Goal: Information Seeking & Learning: Check status

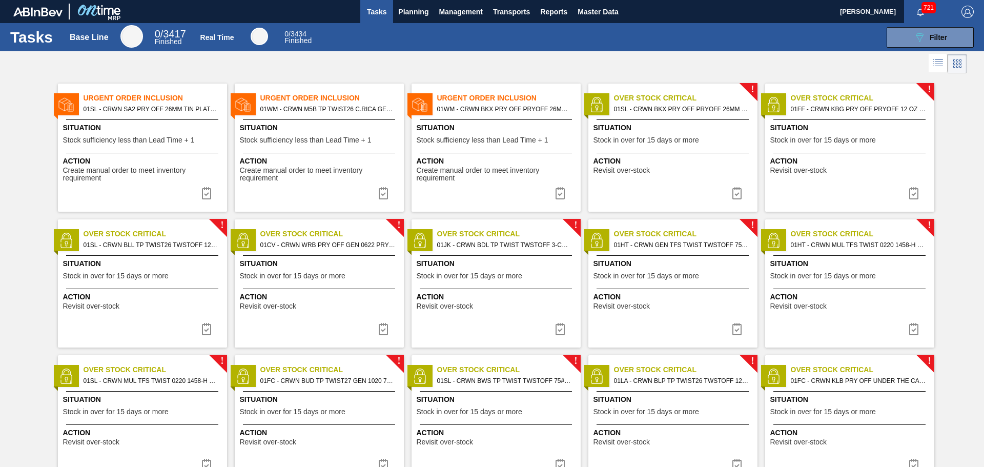
click at [924, 12] on span "721" at bounding box center [929, 7] width 14 height 11
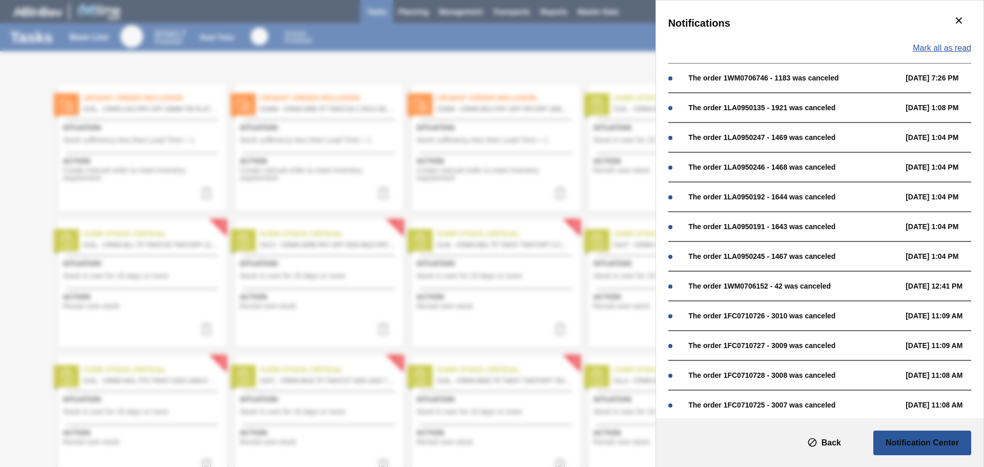
click at [931, 46] on span "Mark all as read" at bounding box center [942, 48] width 58 height 9
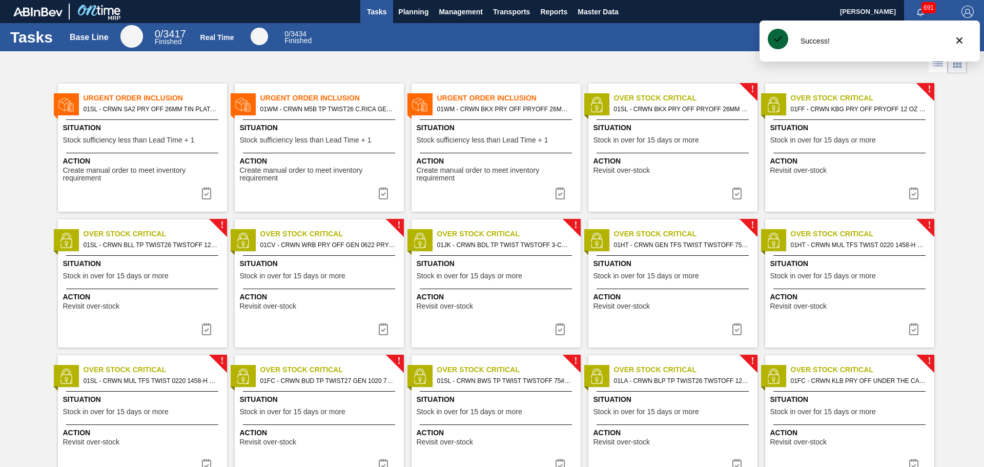
click at [919, 13] on icon "button" at bounding box center [920, 12] width 8 height 8
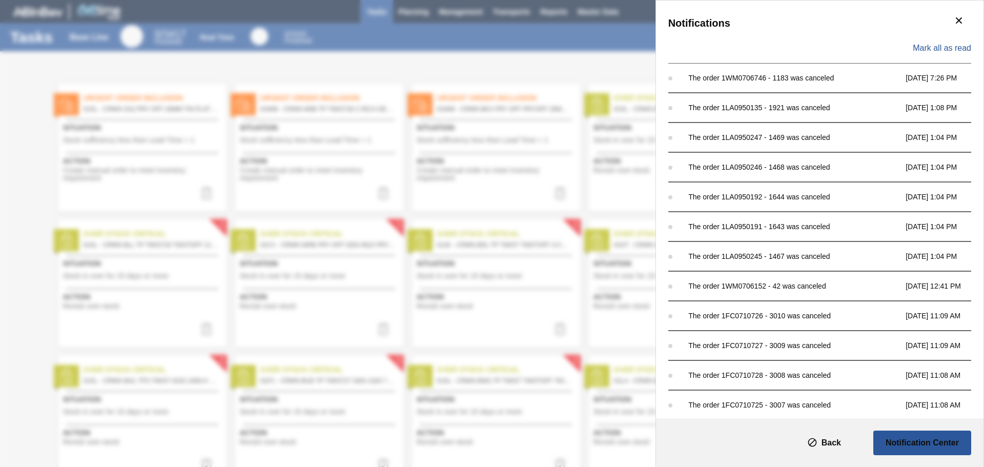
click at [924, 43] on div "Mark all as read" at bounding box center [819, 48] width 303 height 30
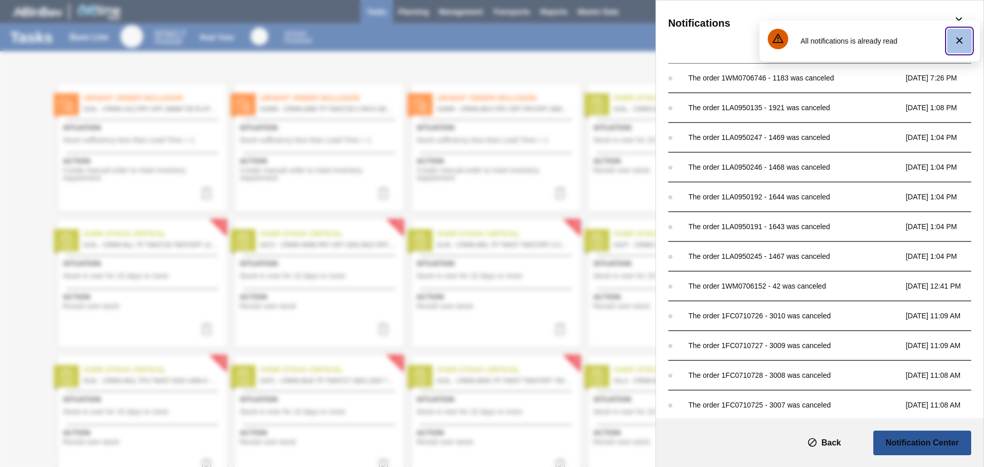
click at [955, 41] on icon "botão de ícone" at bounding box center [959, 40] width 12 height 12
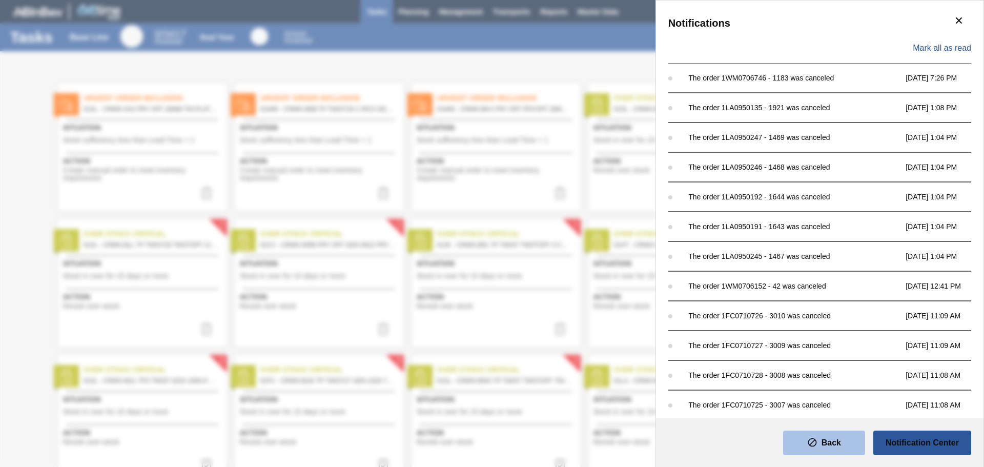
click at [0, 0] on slot "Back" at bounding box center [0, 0] width 0 height 0
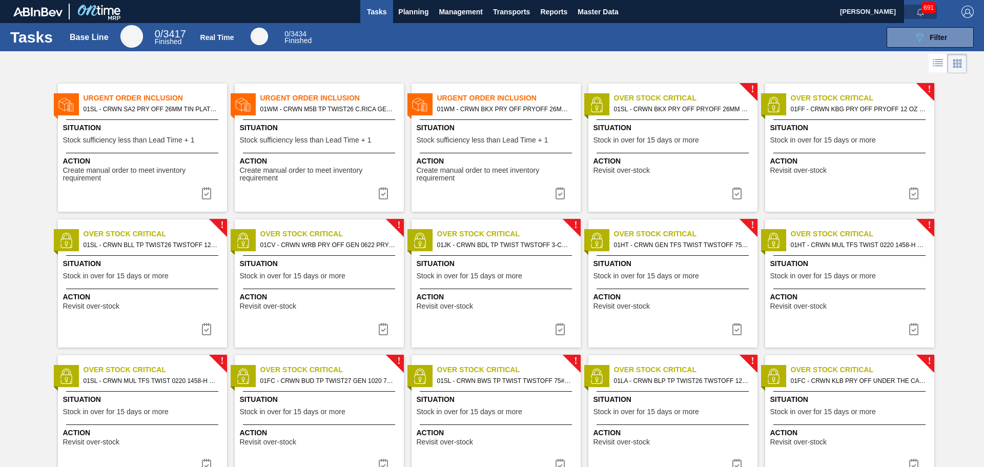
click at [909, 12] on span "button" at bounding box center [920, 12] width 25 height 8
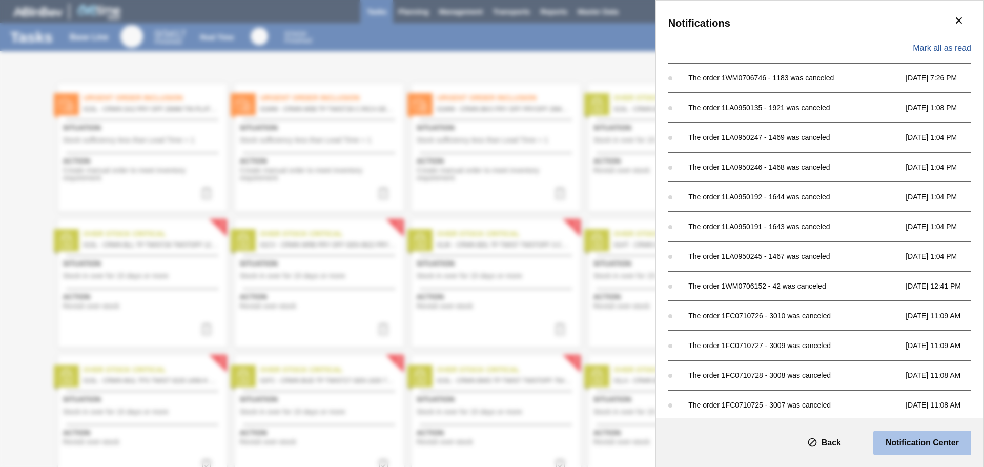
click at [0, 0] on slot "Notification Center" at bounding box center [0, 0] width 0 height 0
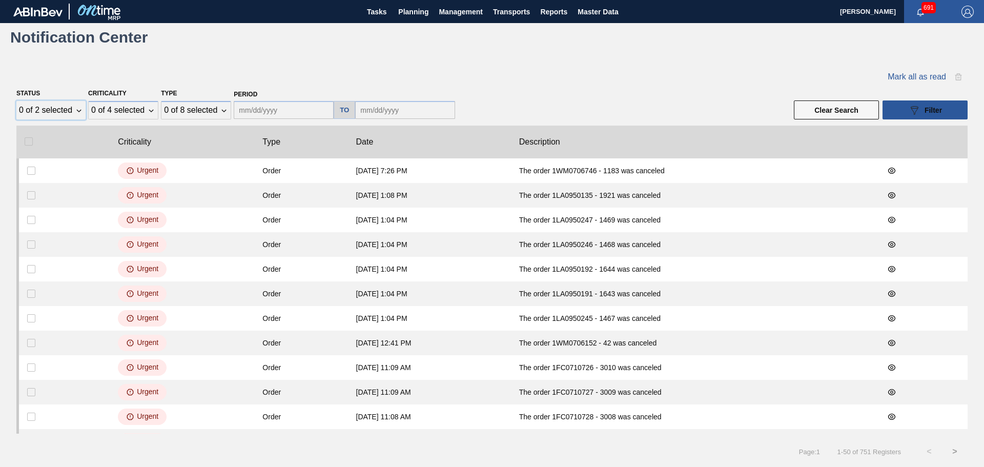
click at [71, 115] on div "0 of 2 selected" at bounding box center [50, 110] width 69 height 18
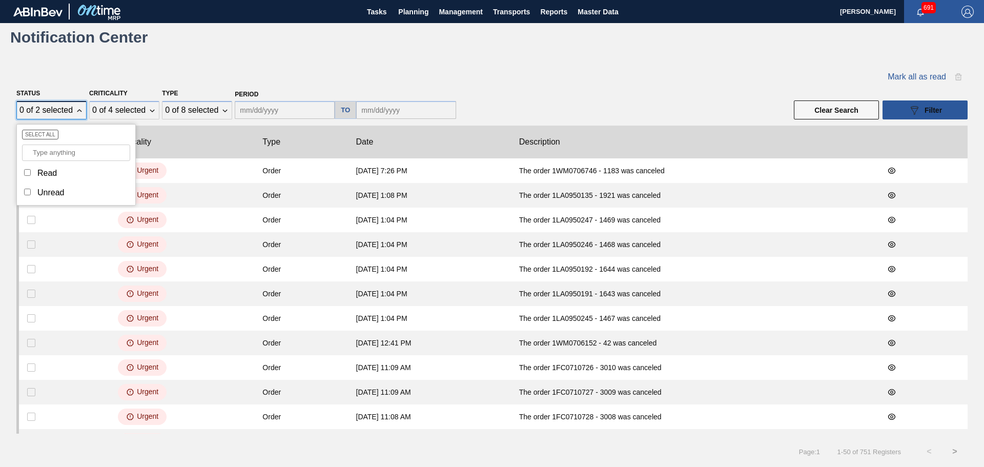
click at [26, 189] on input "Status" at bounding box center [27, 192] width 7 height 7
checkbox input "true"
click at [186, 137] on clb-table-thead-cell "Criticality" at bounding box center [182, 142] width 145 height 33
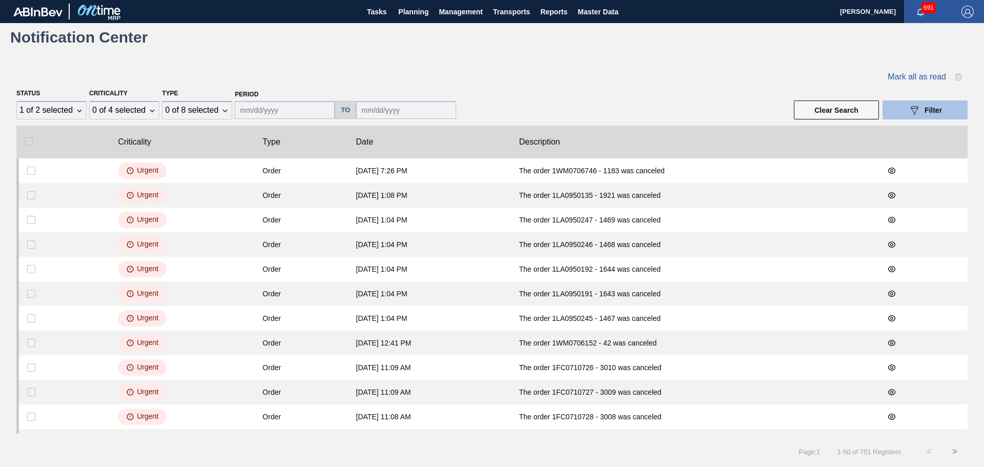
click at [905, 113] on button "089F7B8B-B2A5-4AFE-B5C0-19BA573D28AC Filter" at bounding box center [925, 109] width 85 height 19
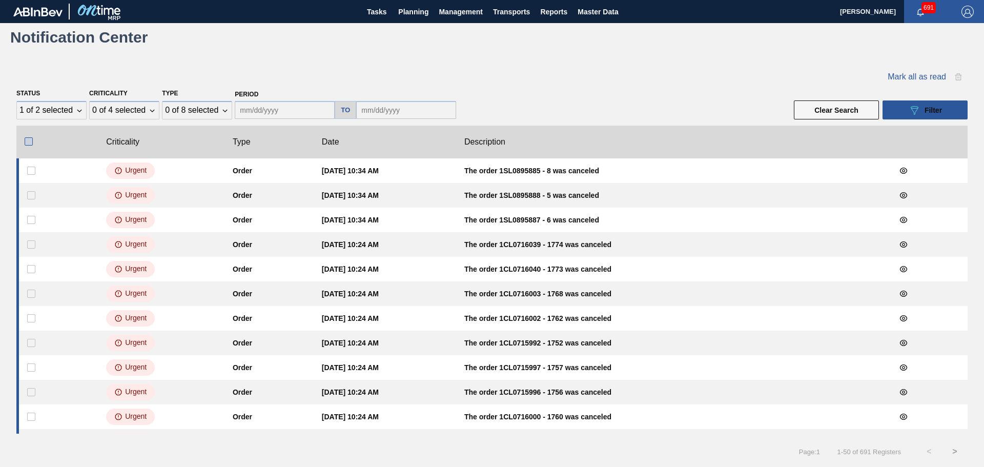
click at [24, 142] on clb-table-thead-cell at bounding box center [56, 142] width 81 height 33
click at [26, 142] on input "checkbox" at bounding box center [29, 141] width 8 height 8
checkbox input "true"
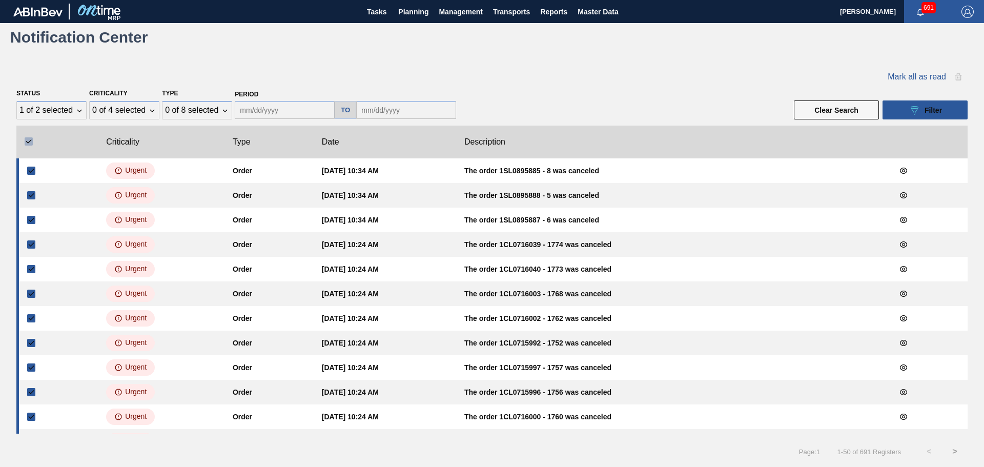
checkbox input "true"
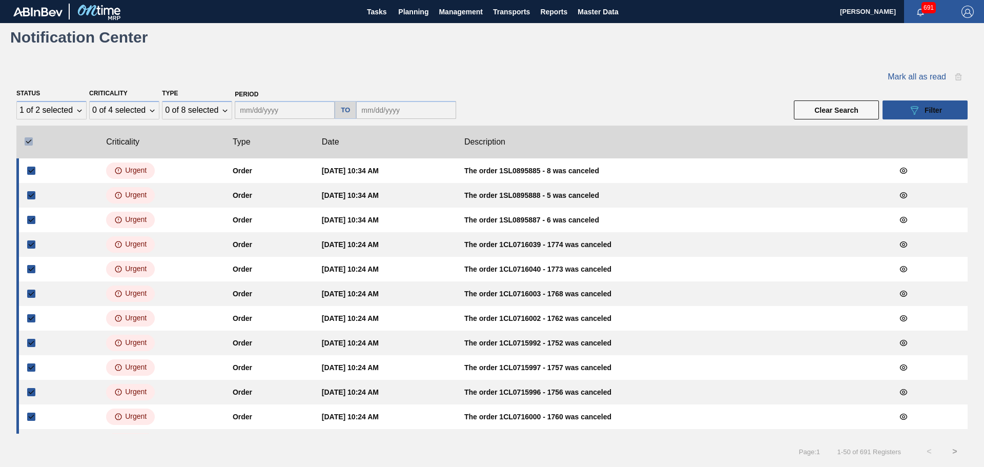
checkbox input "true"
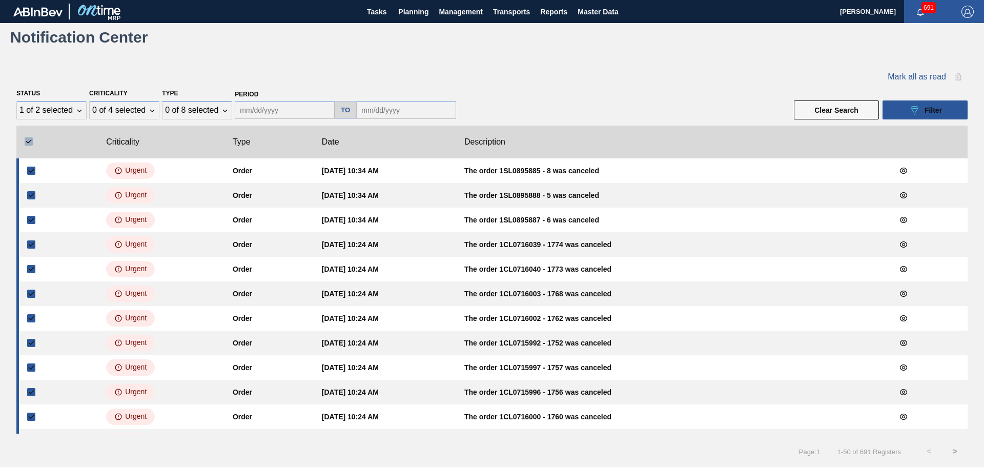
checkbox input "true"
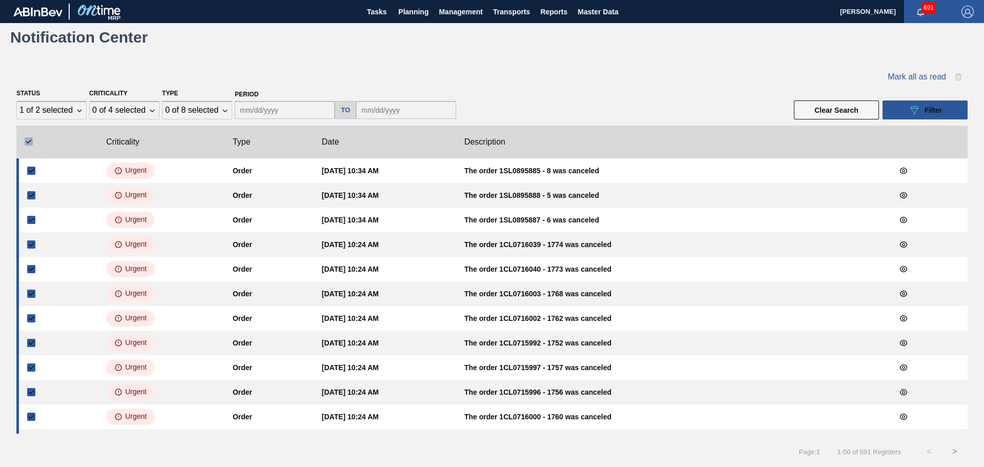
checkbox input "true"
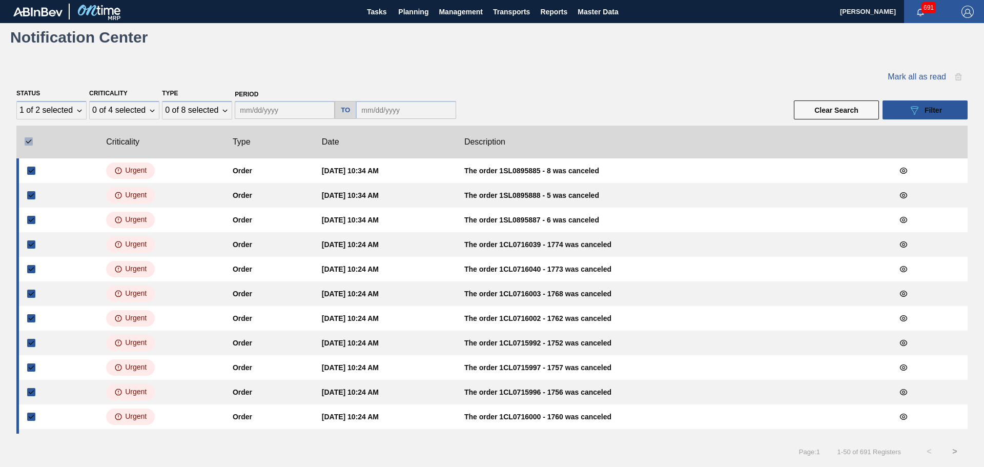
checkbox input "true"
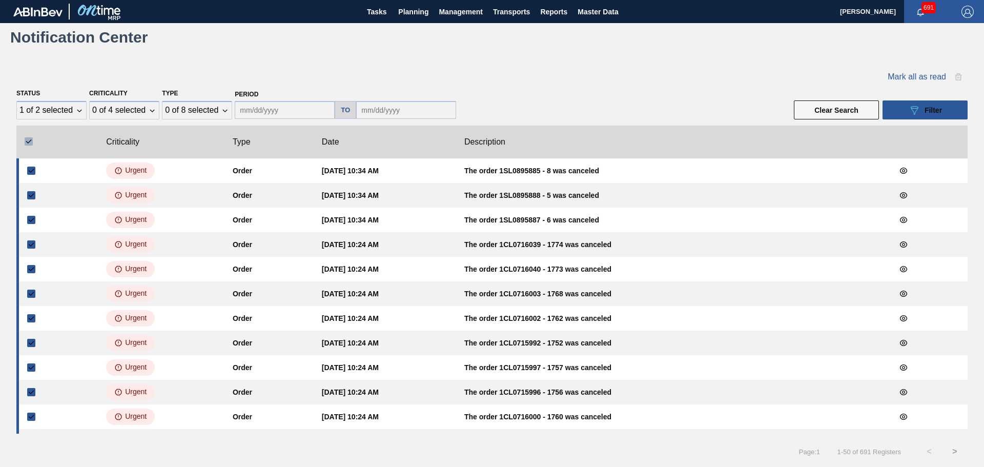
checkbox input "true"
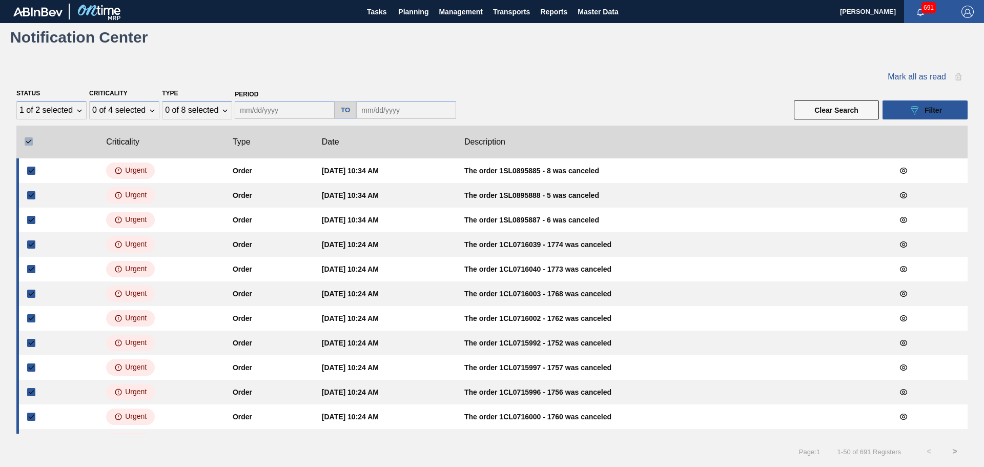
checkbox input "true"
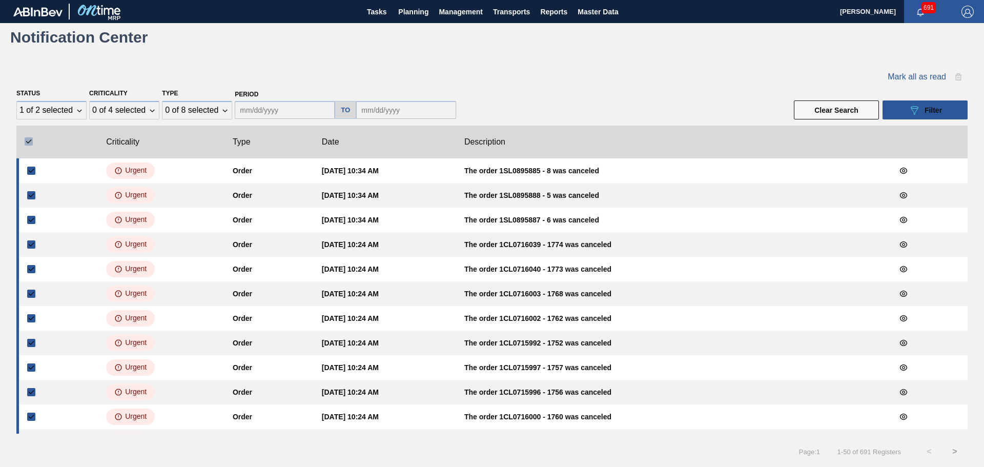
checkbox input "true"
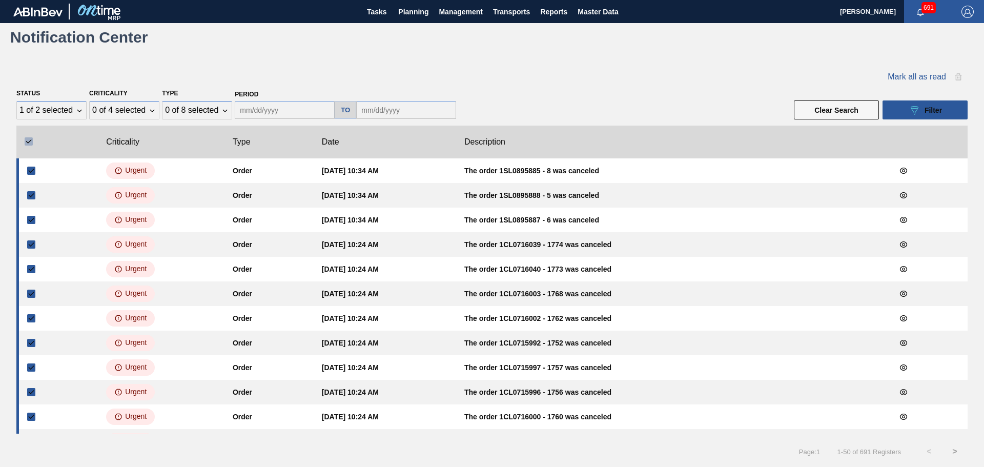
checkbox input "true"
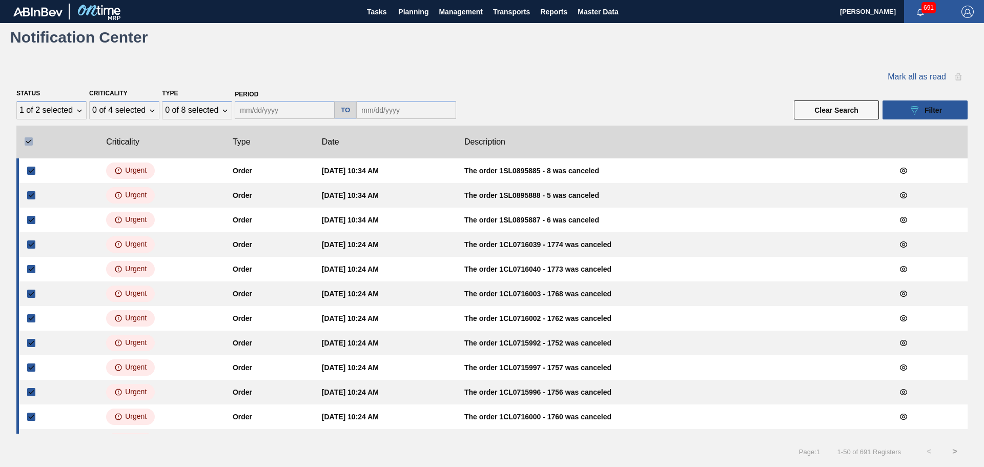
checkbox input "true"
click at [875, 77] on span "[PERSON_NAME] as read / unread" at bounding box center [881, 76] width 130 height 9
checkbox input "false"
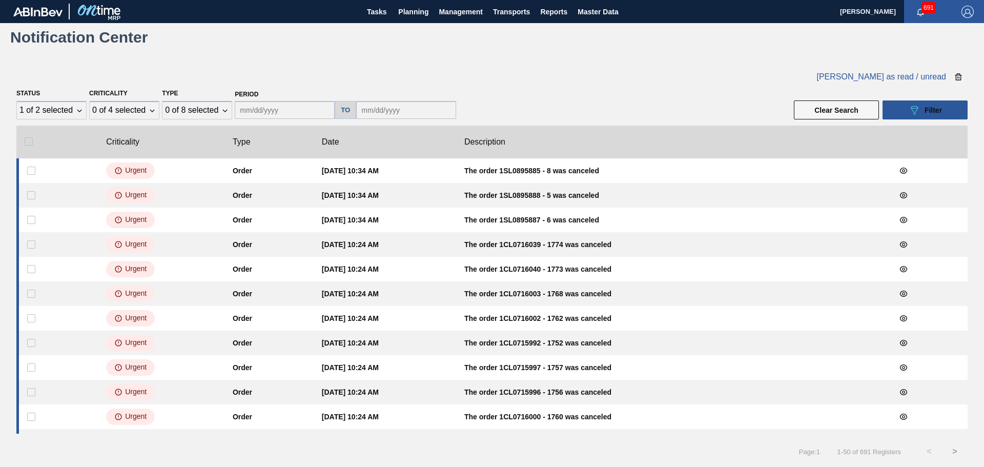
checkbox input "false"
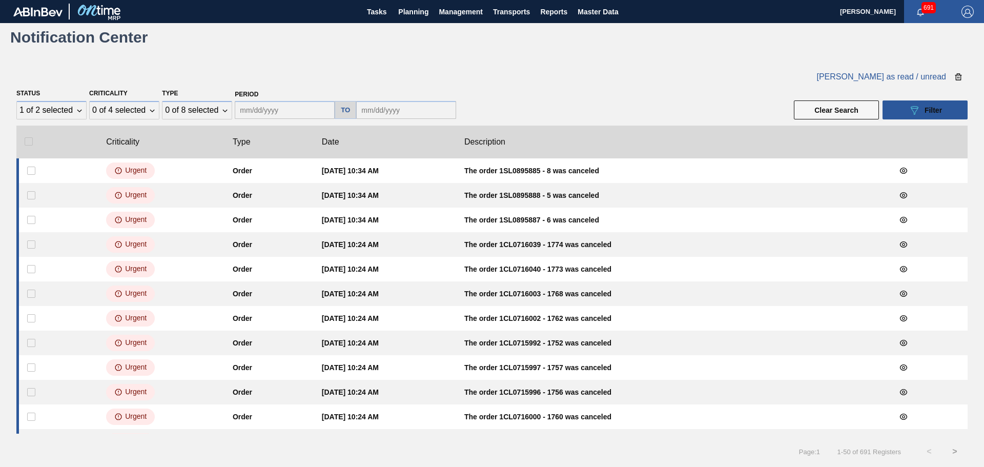
checkbox input "false"
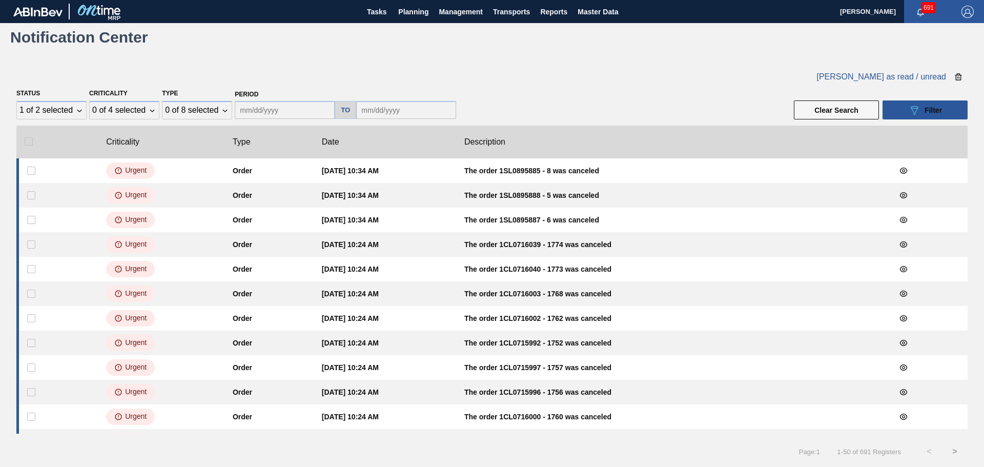
checkbox input "false"
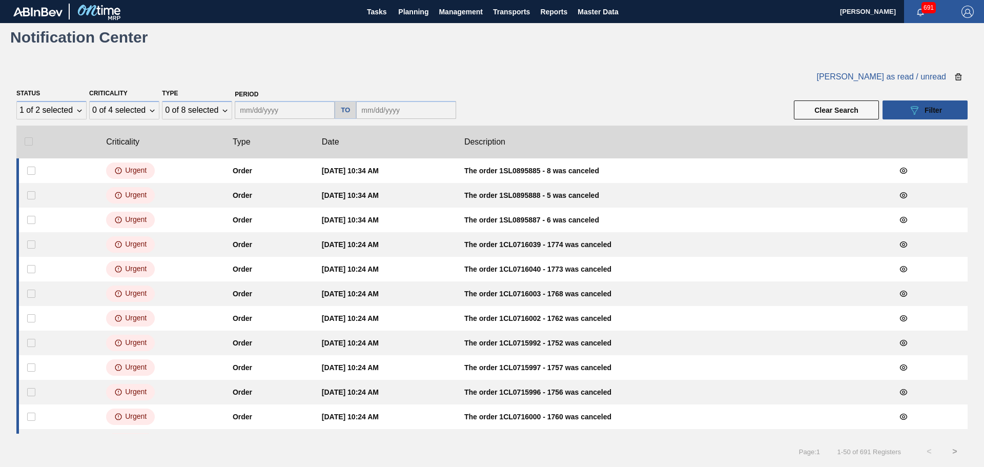
checkbox input "false"
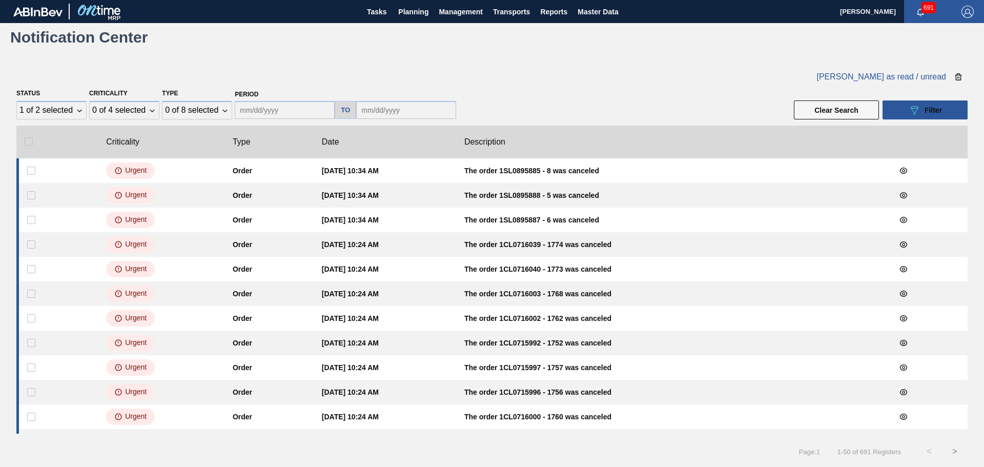
checkbox input "false"
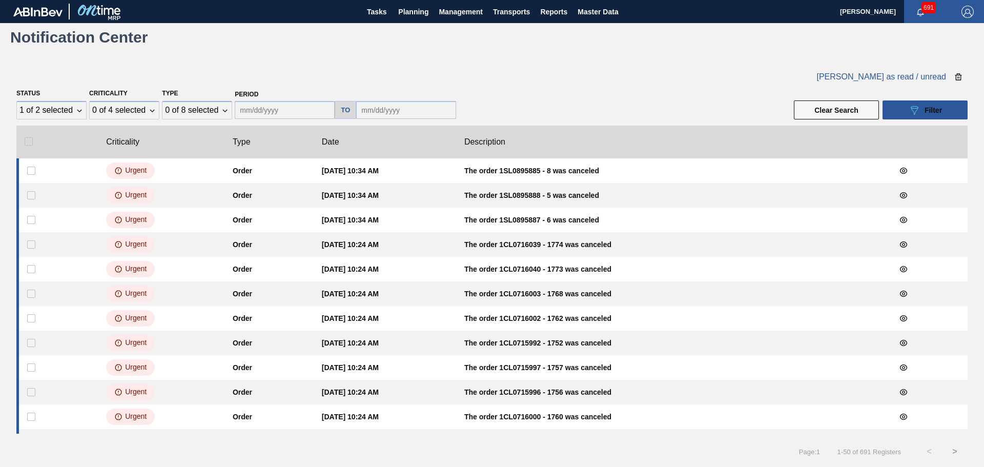
checkbox input "false"
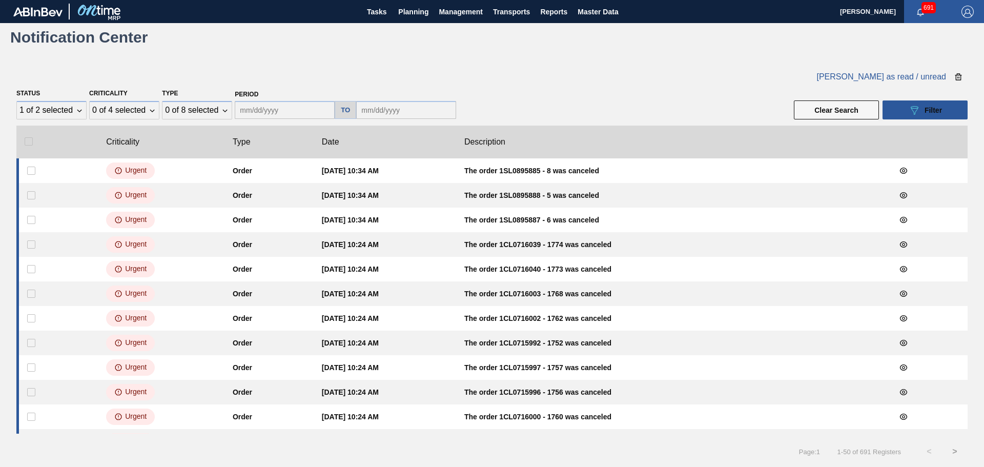
checkbox input "false"
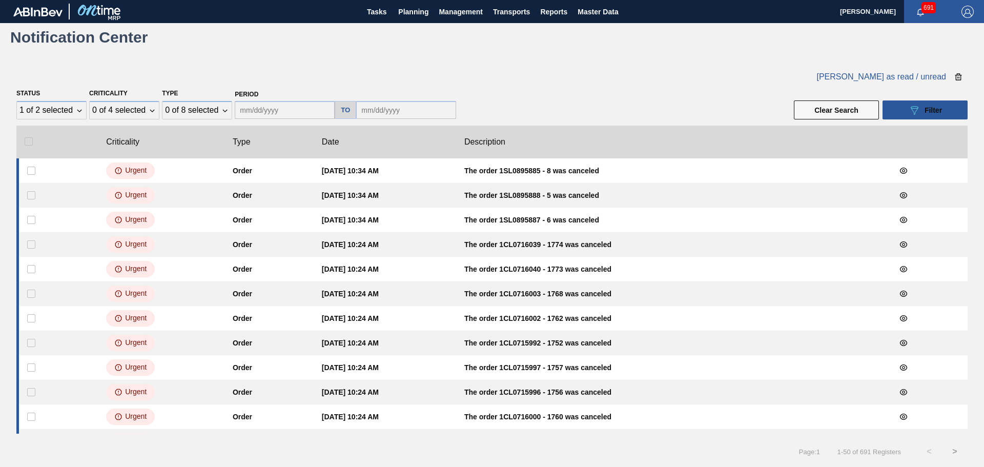
checkbox input "false"
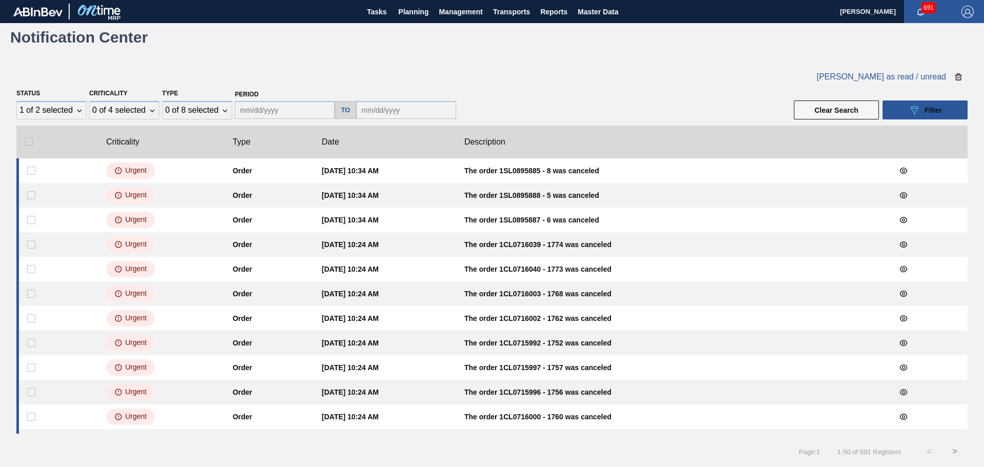
checkbox input "false"
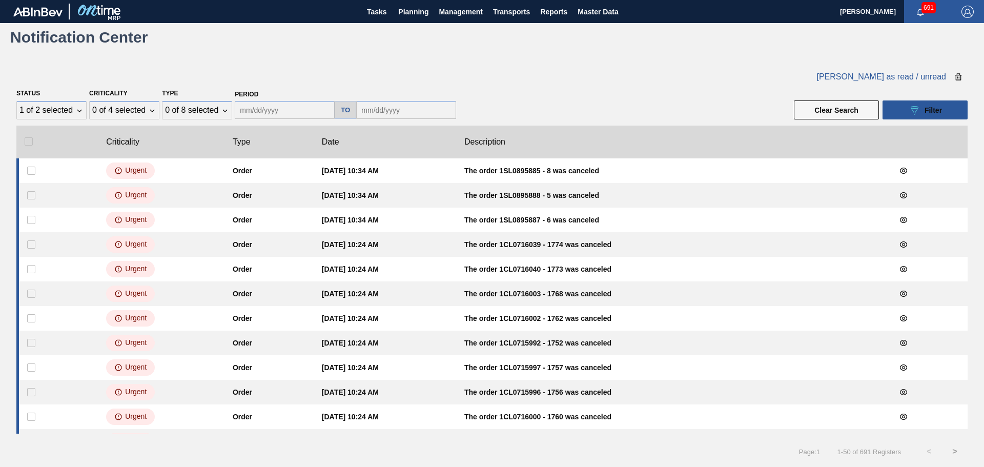
checkbox input "false"
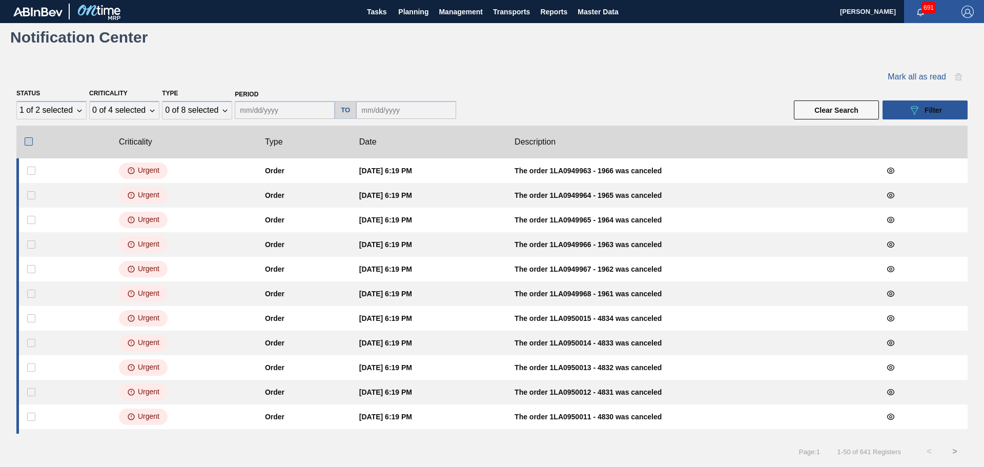
click at [27, 139] on input "checkbox" at bounding box center [29, 141] width 8 height 8
checkbox input "true"
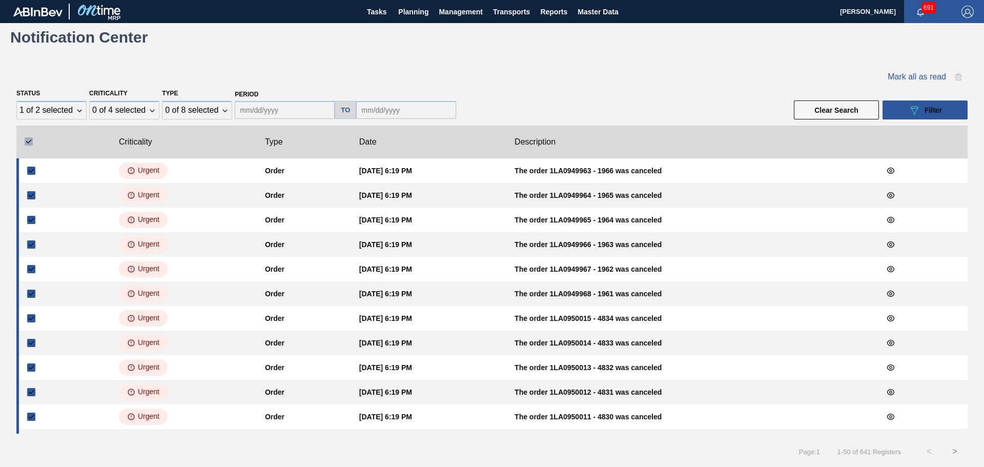
checkbox input "true"
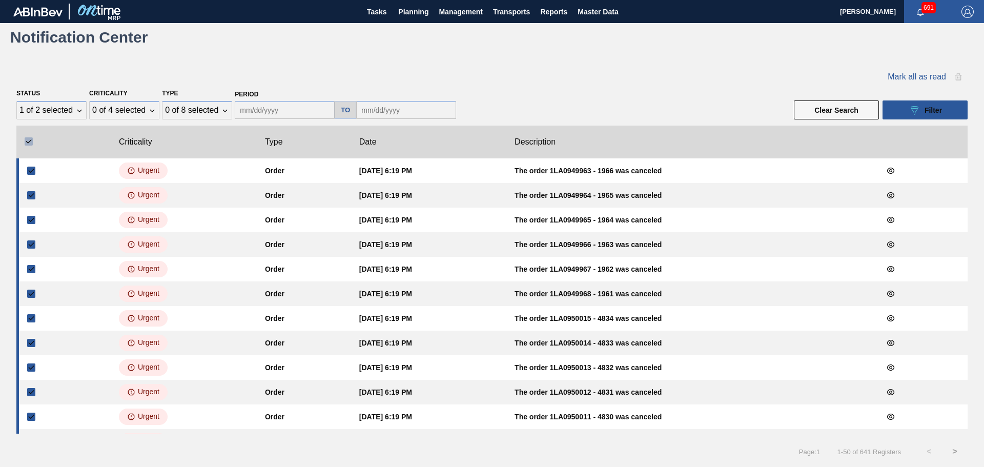
checkbox input "true"
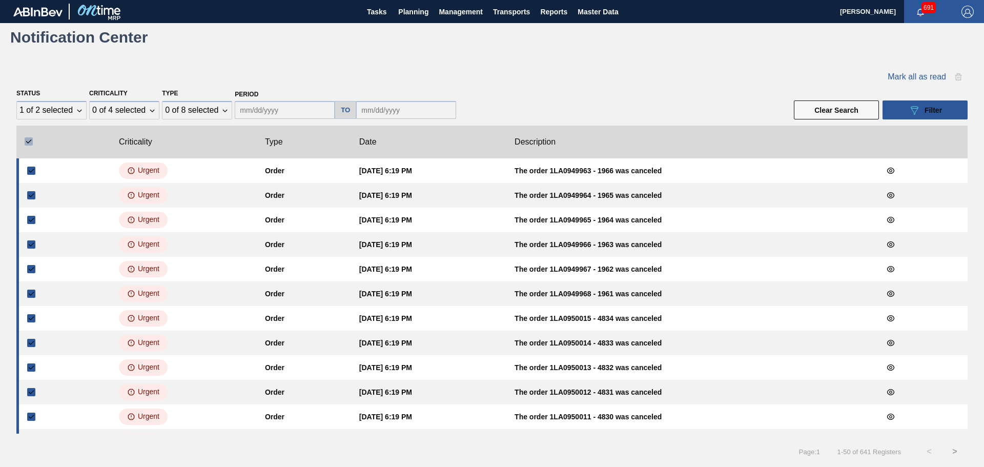
checkbox input "true"
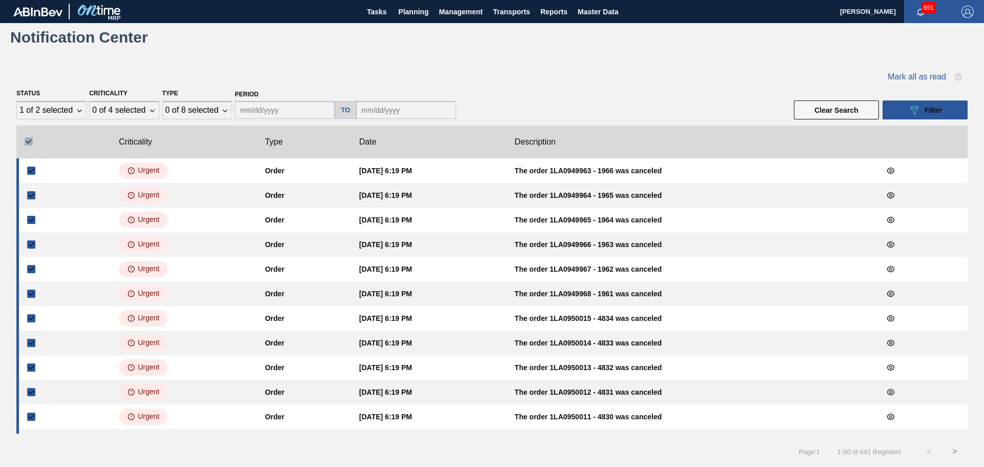
checkbox input "true"
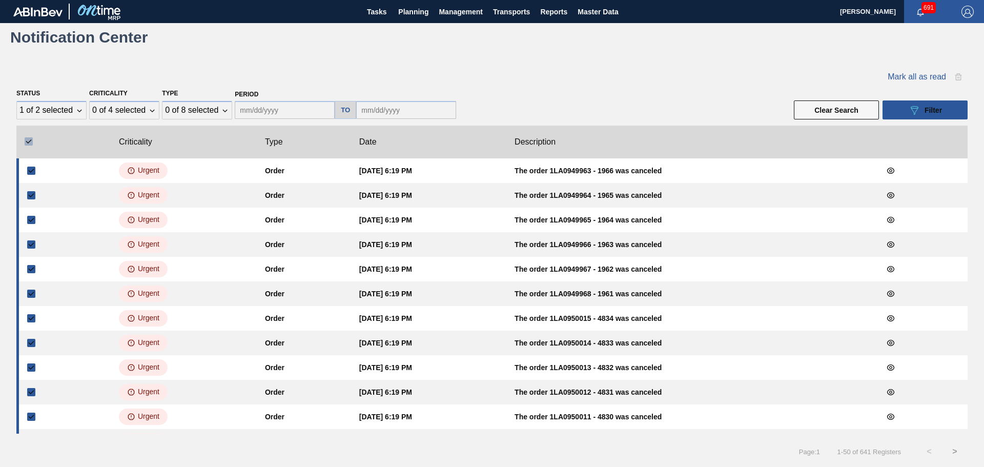
checkbox input "true"
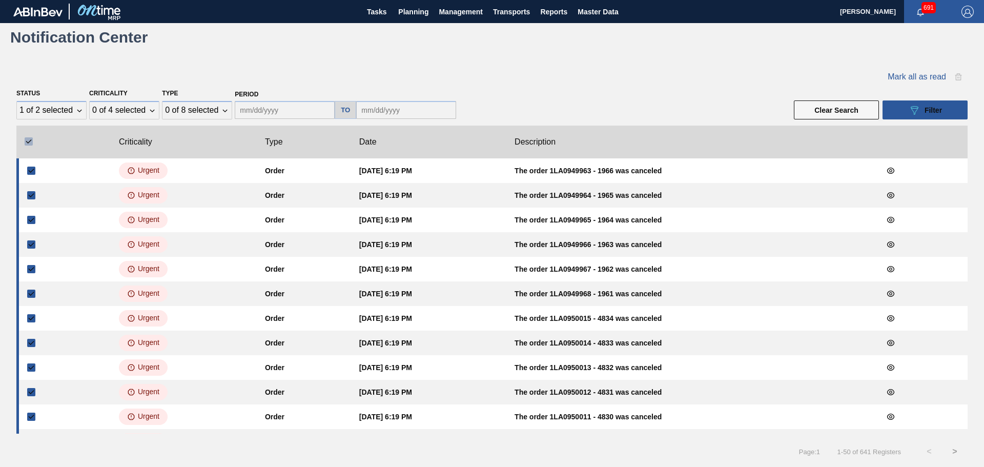
checkbox input "true"
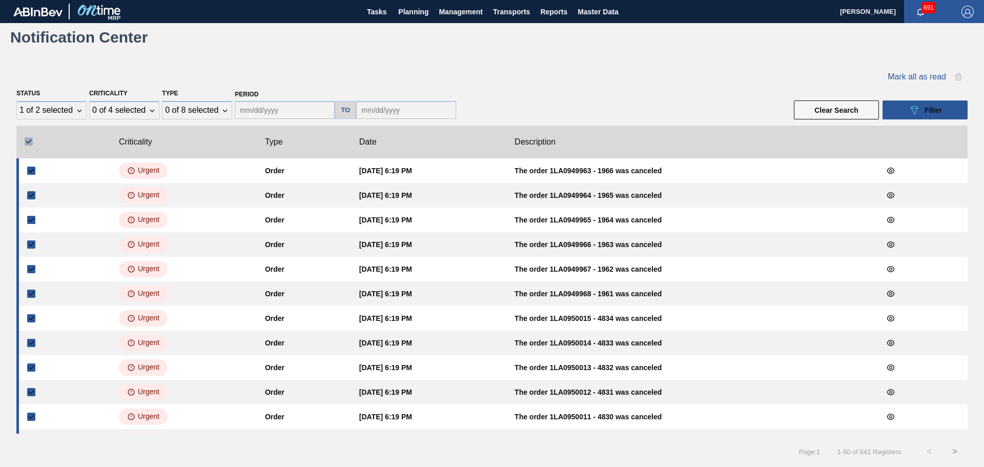
checkbox input "true"
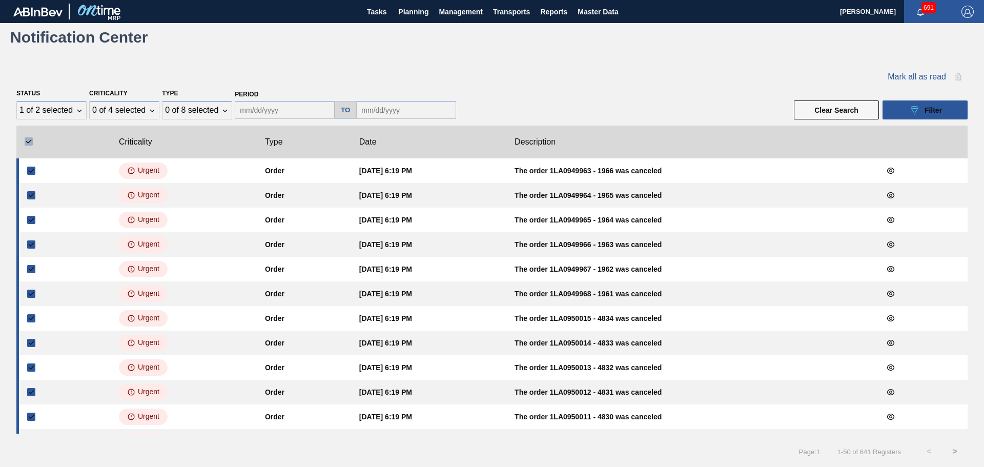
checkbox input "true"
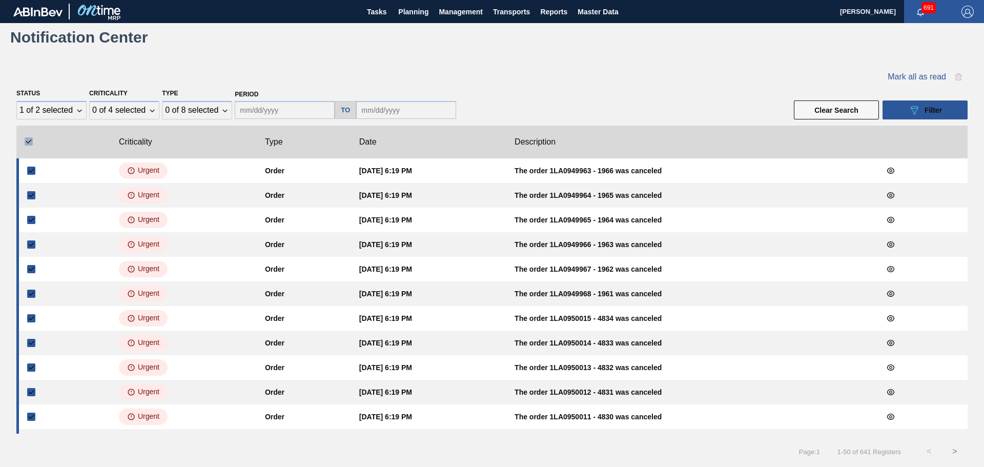
checkbox input "true"
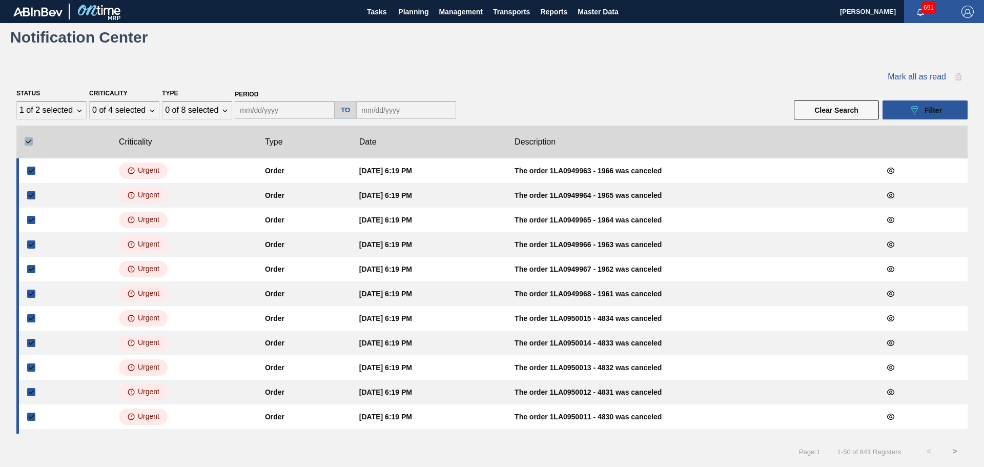
checkbox input "true"
click at [878, 78] on span "[PERSON_NAME] as read / unread" at bounding box center [881, 76] width 130 height 9
checkbox input "false"
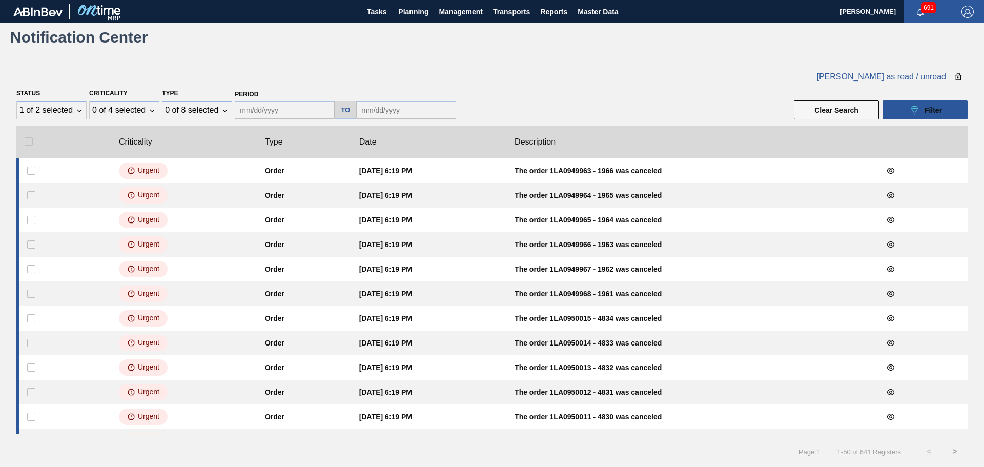
checkbox input "false"
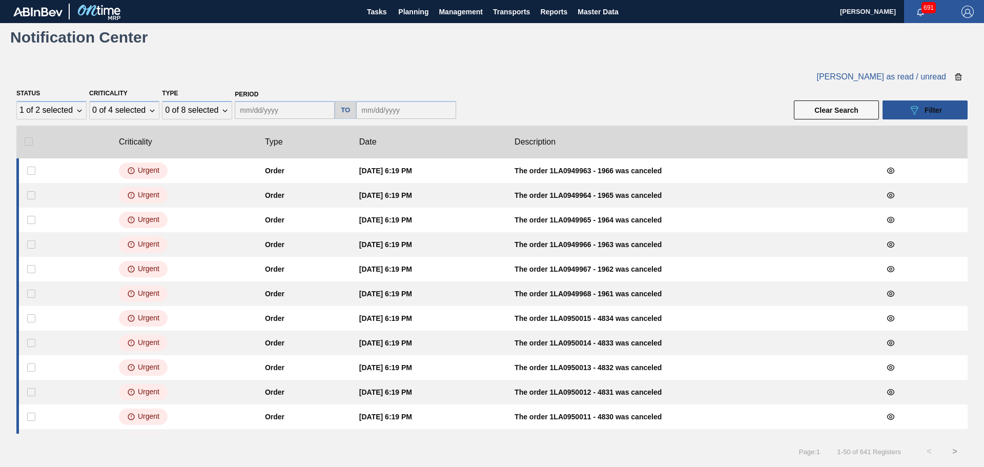
checkbox input "false"
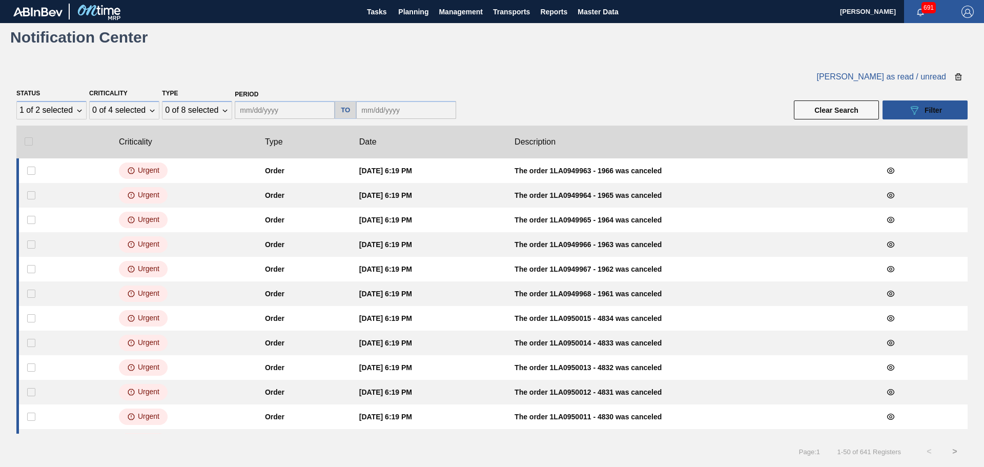
checkbox input "false"
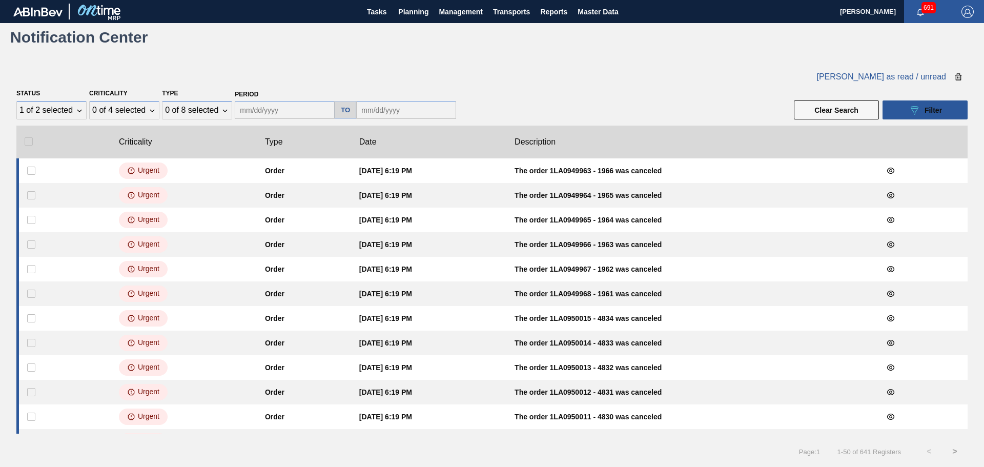
checkbox input "false"
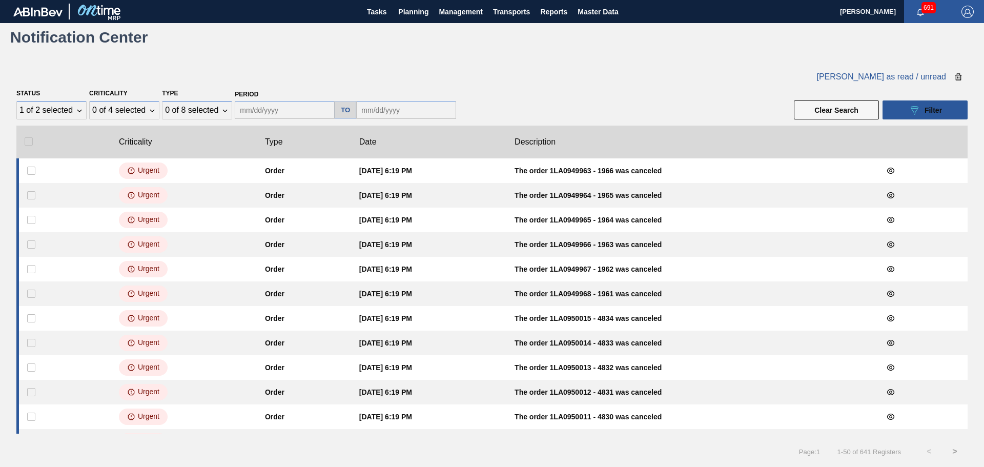
checkbox input "false"
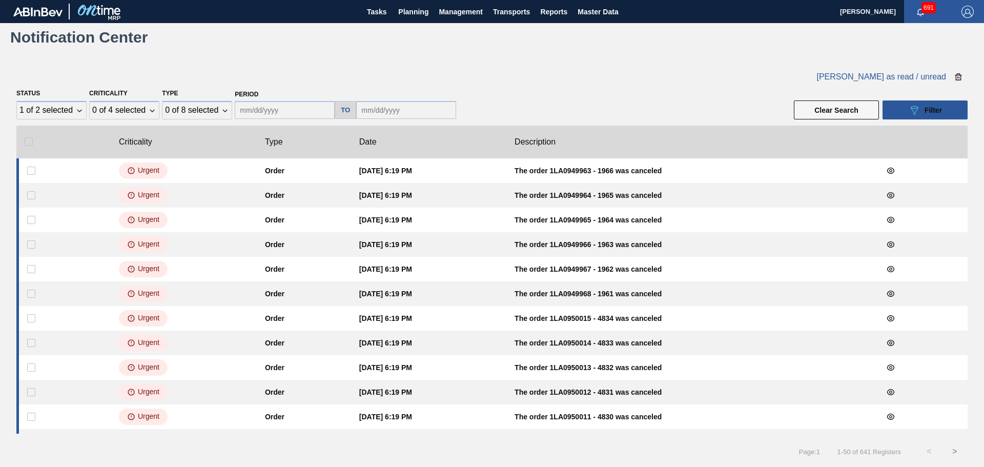
checkbox input "false"
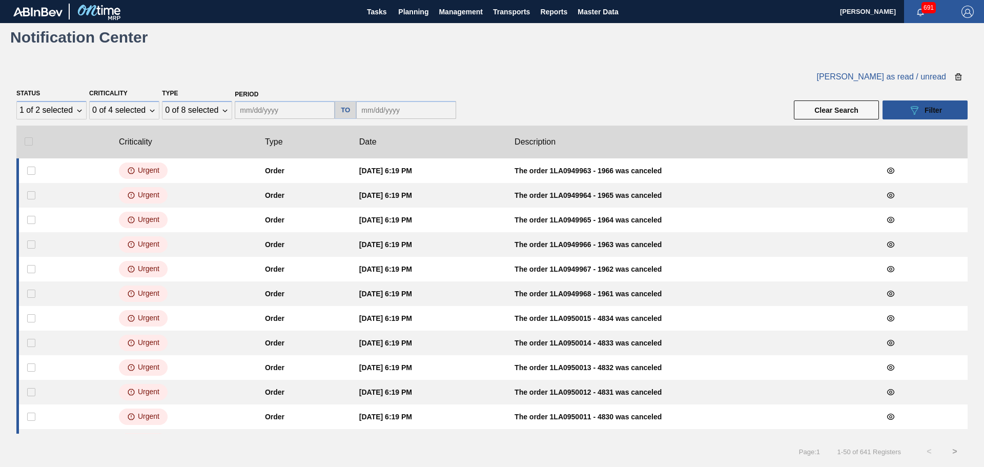
checkbox input "false"
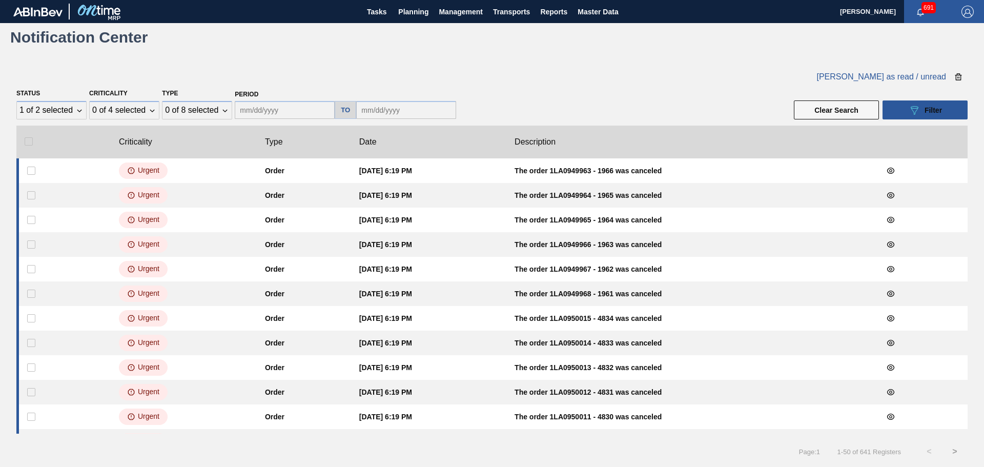
checkbox input "false"
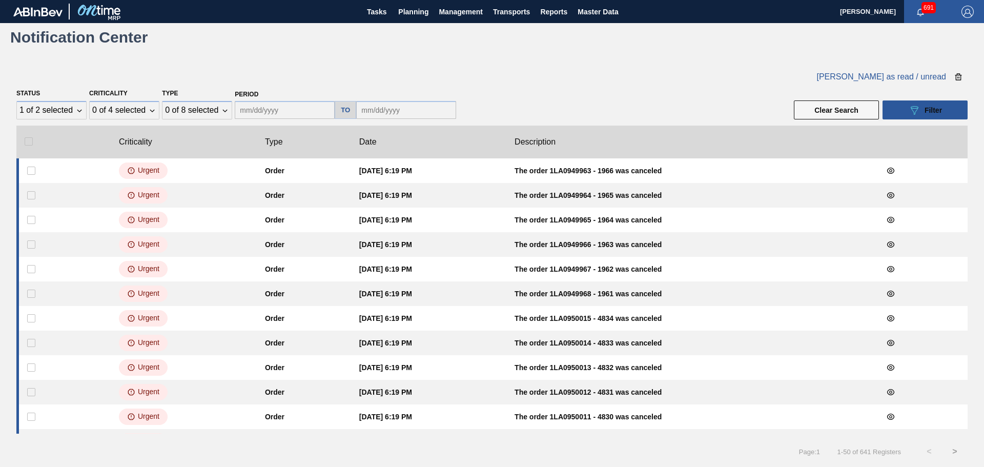
checkbox input "false"
click at [29, 144] on input "checkbox" at bounding box center [29, 141] width 8 height 8
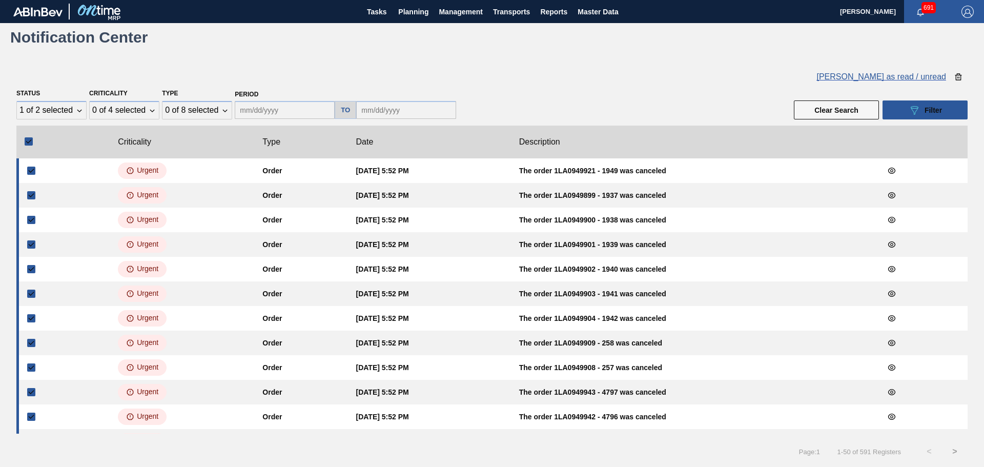
click at [896, 78] on span "[PERSON_NAME] as read / unread" at bounding box center [881, 76] width 130 height 9
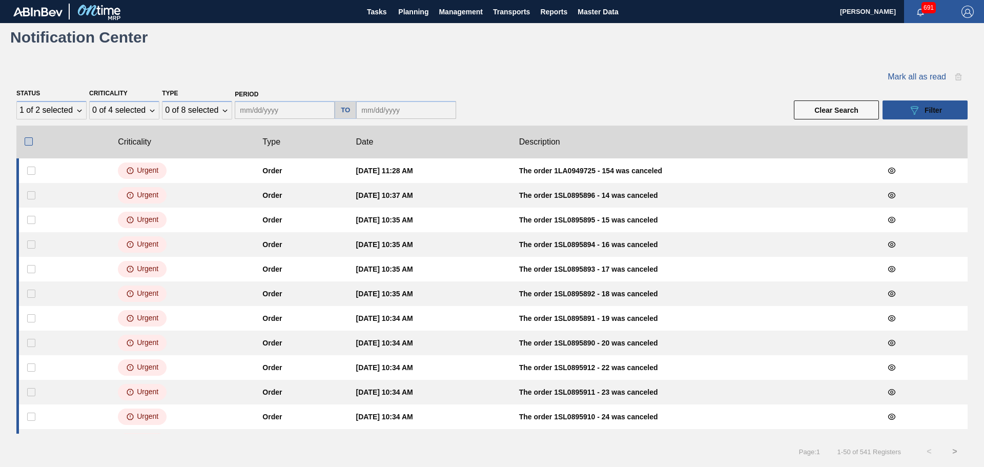
click at [29, 142] on input "checkbox" at bounding box center [29, 141] width 8 height 8
click at [888, 74] on span "[PERSON_NAME] as read / unread" at bounding box center [881, 76] width 130 height 9
drag, startPoint x: 27, startPoint y: 145, endPoint x: 34, endPoint y: 146, distance: 7.2
click at [28, 145] on input "checkbox" at bounding box center [29, 141] width 8 height 8
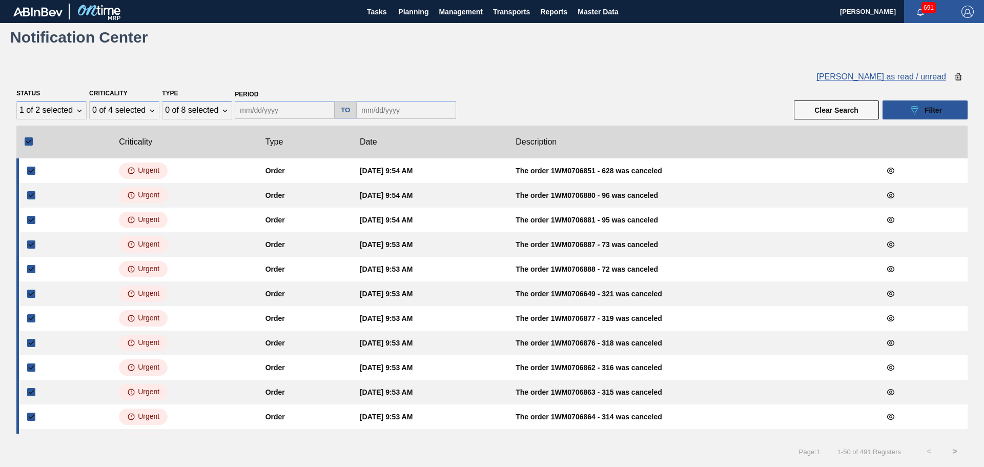
click at [884, 78] on span "[PERSON_NAME] as read / unread" at bounding box center [881, 76] width 130 height 9
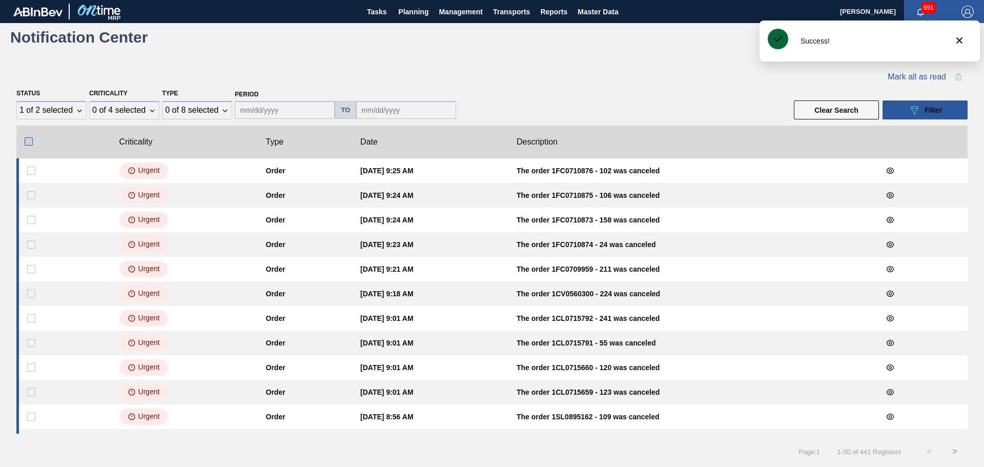
click at [28, 140] on input "checkbox" at bounding box center [29, 141] width 8 height 8
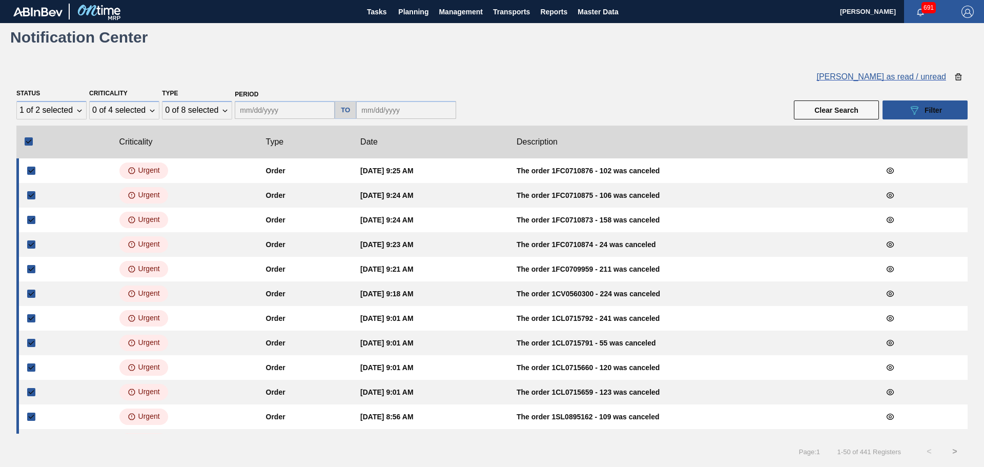
click at [875, 78] on span "[PERSON_NAME] as read / unread" at bounding box center [881, 76] width 130 height 9
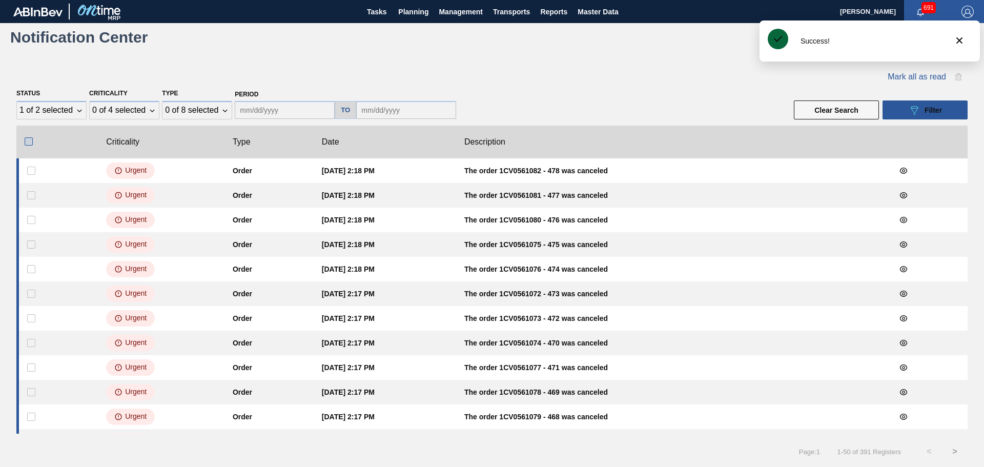
click at [29, 140] on input "checkbox" at bounding box center [29, 141] width 8 height 8
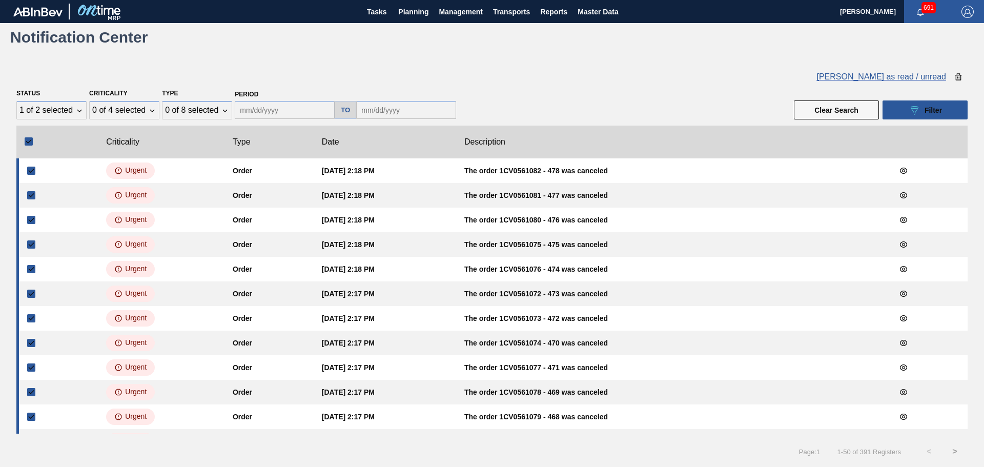
click at [897, 77] on span "[PERSON_NAME] as read / unread" at bounding box center [881, 76] width 130 height 9
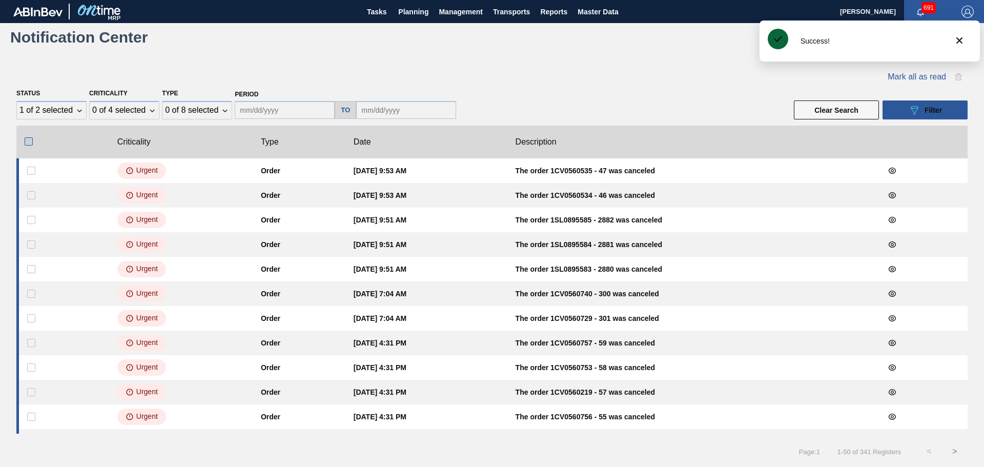
click at [26, 141] on input "checkbox" at bounding box center [29, 141] width 8 height 8
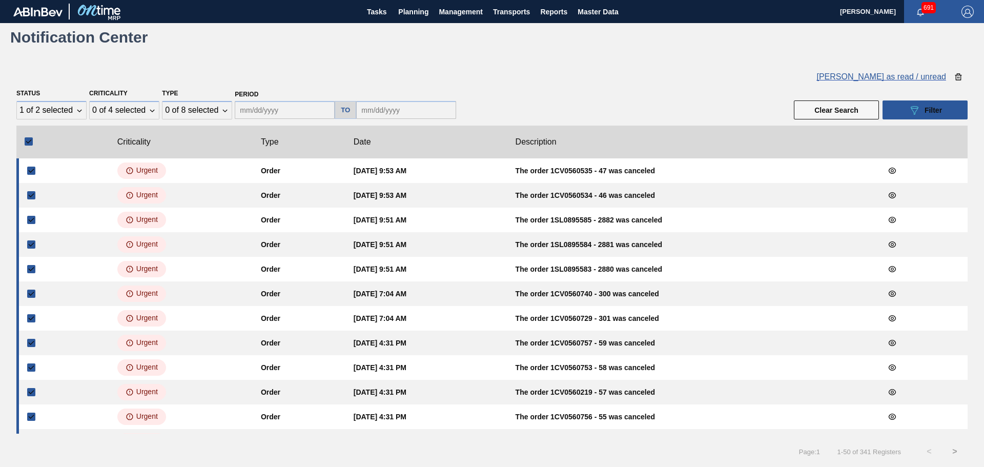
click at [874, 79] on span "[PERSON_NAME] as read / unread" at bounding box center [881, 76] width 130 height 9
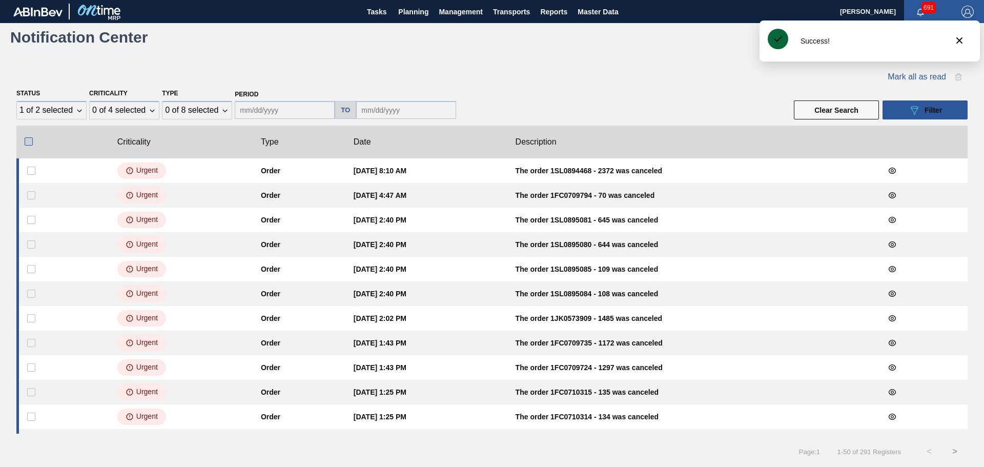
click at [30, 141] on input "checkbox" at bounding box center [29, 141] width 8 height 8
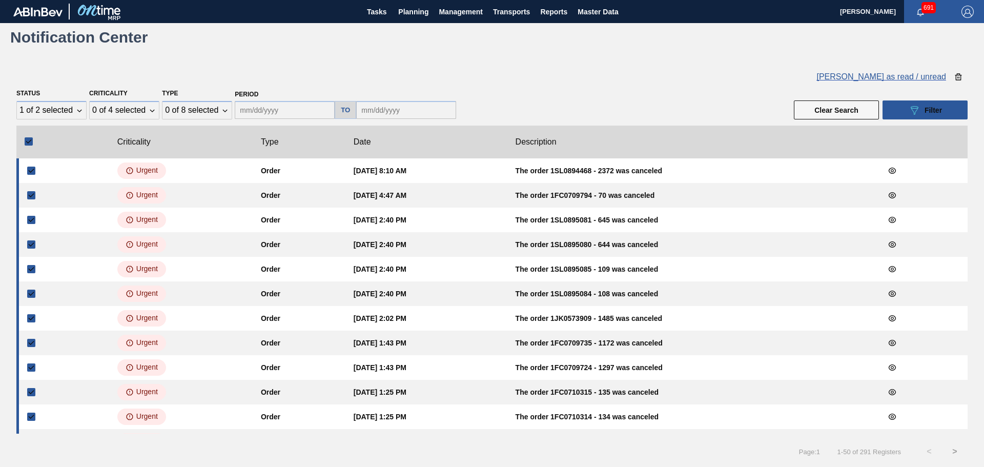
click at [878, 74] on span "[PERSON_NAME] as read / unread" at bounding box center [881, 76] width 130 height 9
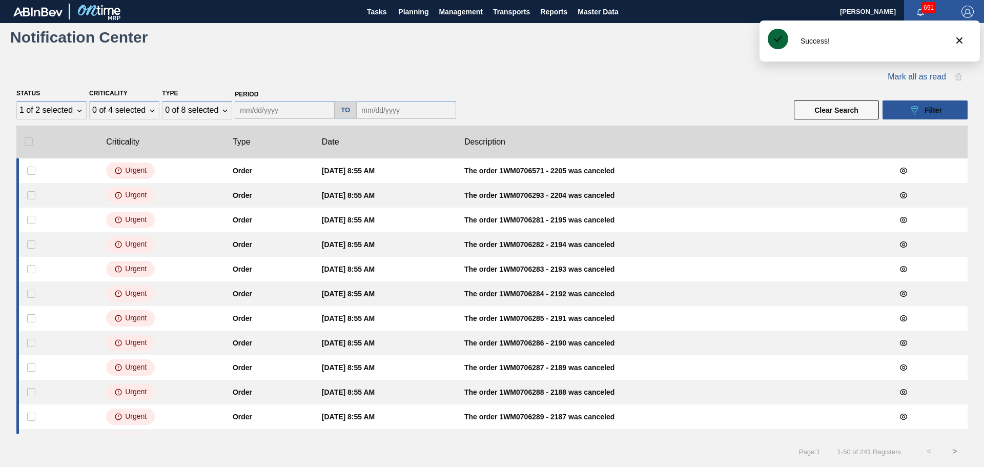
drag, startPoint x: 27, startPoint y: 142, endPoint x: 64, endPoint y: 142, distance: 36.4
click at [28, 142] on input "checkbox" at bounding box center [29, 141] width 8 height 8
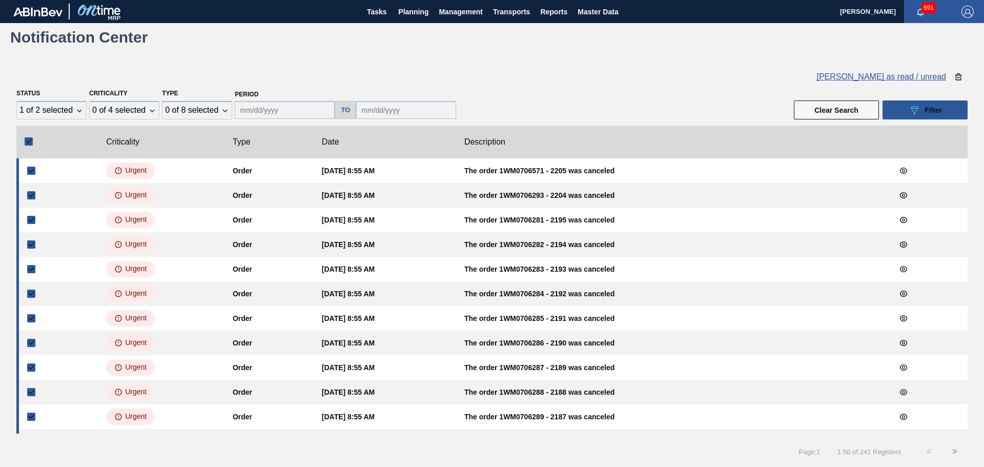
click at [889, 74] on span "[PERSON_NAME] as read / unread" at bounding box center [881, 76] width 130 height 9
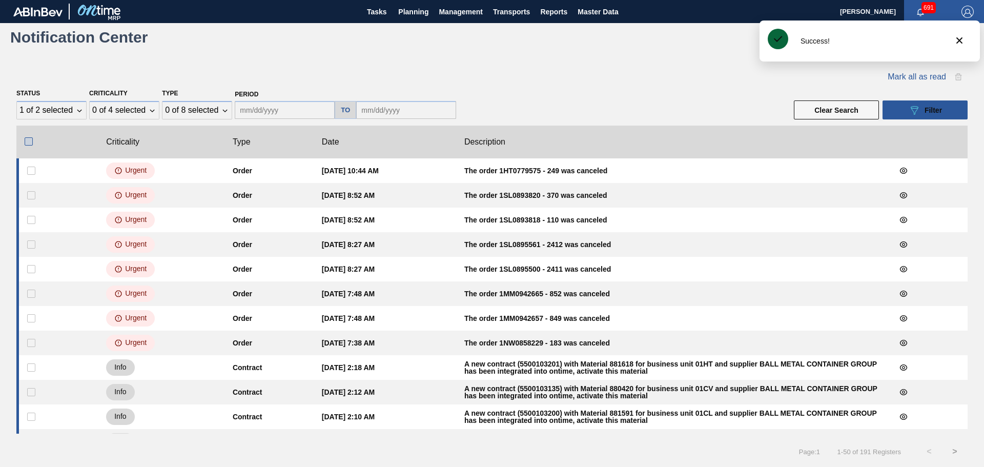
click at [27, 144] on input "checkbox" at bounding box center [29, 141] width 8 height 8
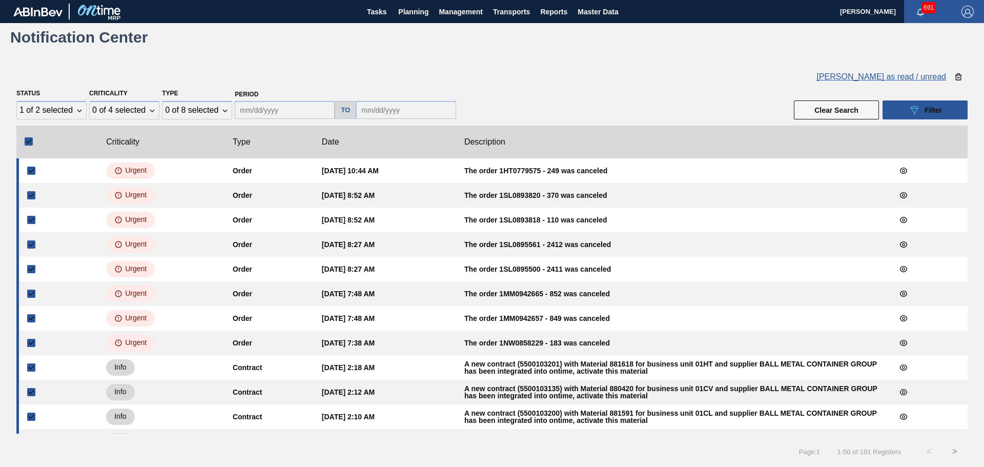
click at [884, 77] on span "[PERSON_NAME] as read / unread" at bounding box center [881, 76] width 130 height 9
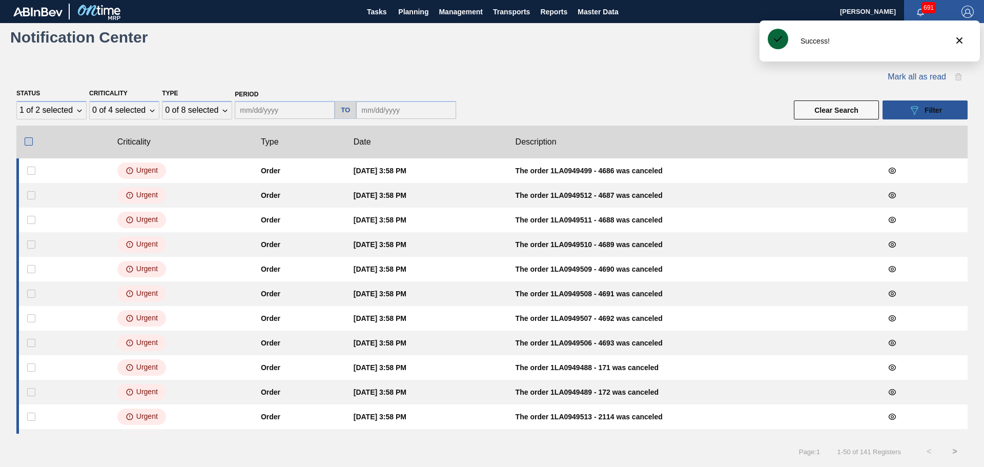
click at [25, 143] on input "checkbox" at bounding box center [29, 141] width 8 height 8
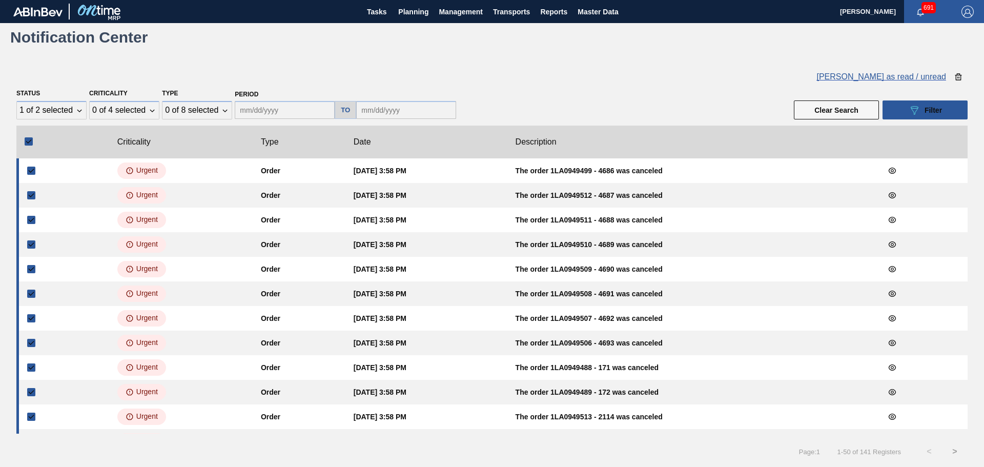
click at [906, 78] on span "[PERSON_NAME] as read / unread" at bounding box center [881, 76] width 130 height 9
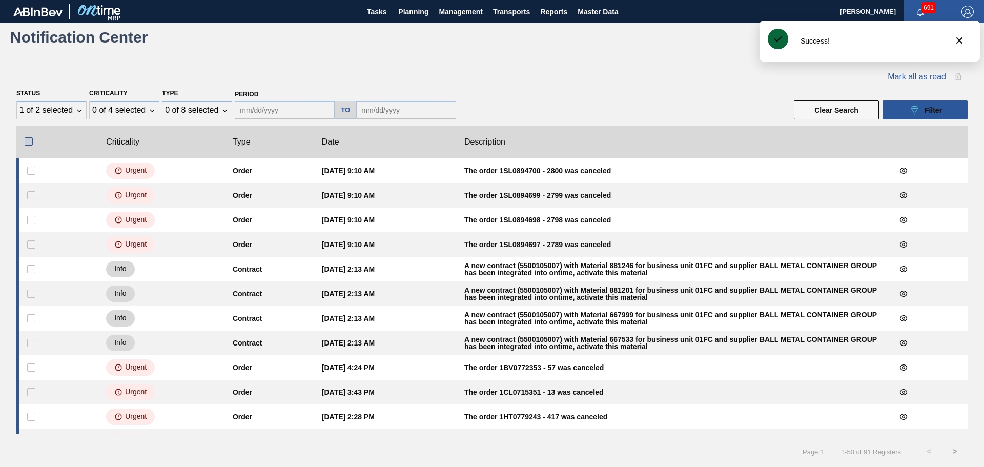
click at [31, 142] on input "checkbox" at bounding box center [29, 141] width 8 height 8
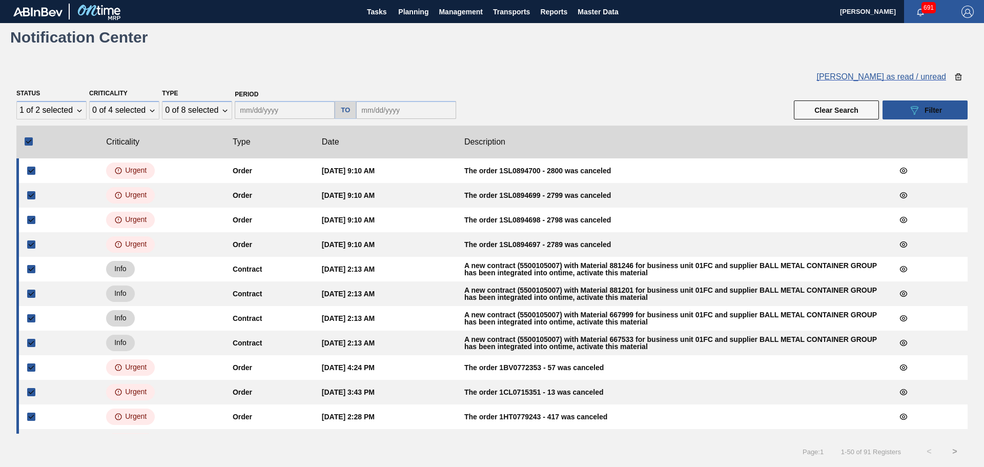
click at [879, 77] on span "[PERSON_NAME] as read / unread" at bounding box center [881, 76] width 130 height 9
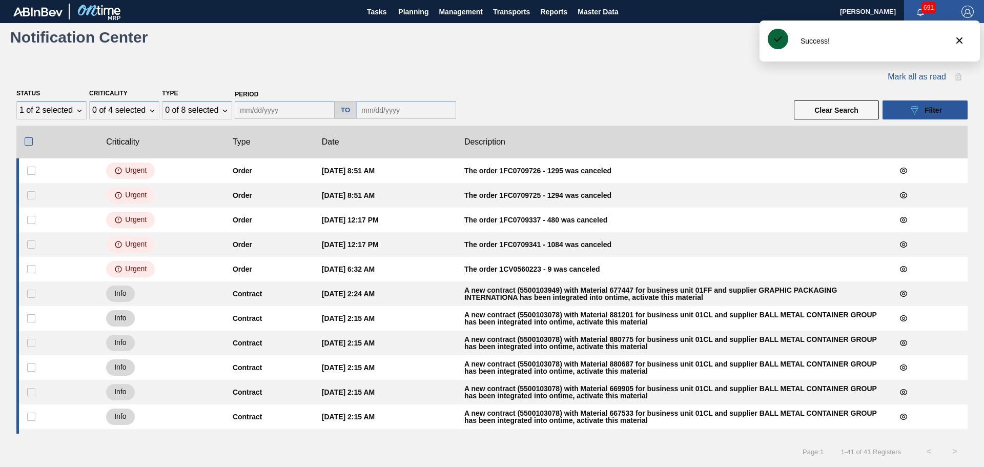
click at [26, 141] on input "checkbox" at bounding box center [29, 141] width 8 height 8
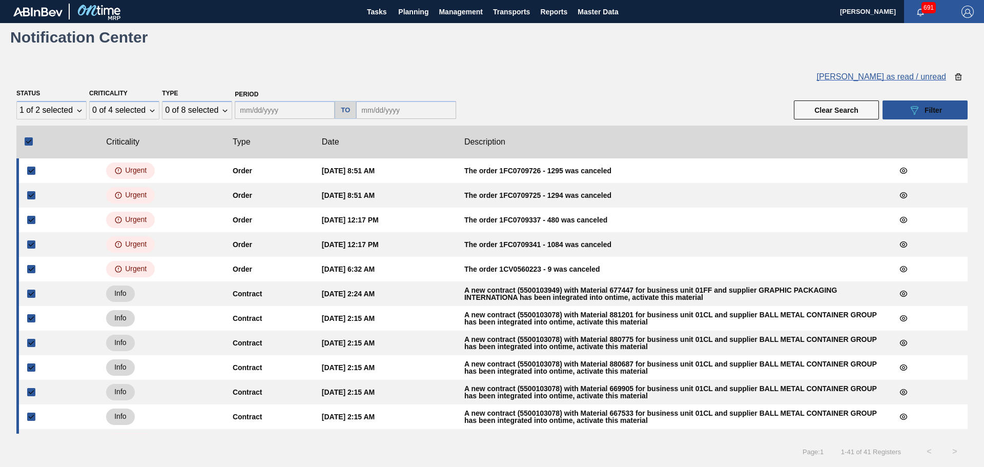
click at [880, 77] on span "[PERSON_NAME] as read / unread" at bounding box center [881, 76] width 130 height 9
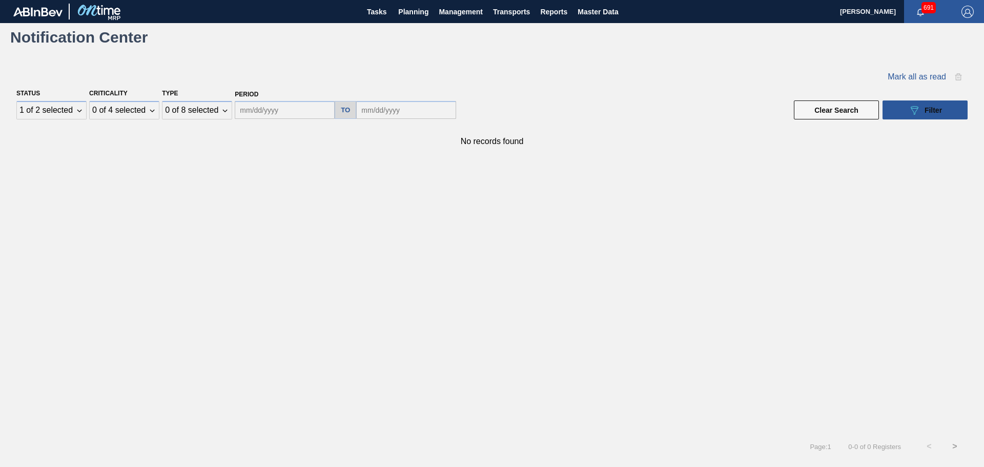
click at [607, 157] on div "No records found" at bounding box center [491, 291] width 951 height 308
click at [844, 112] on button "Clear Search" at bounding box center [836, 109] width 85 height 19
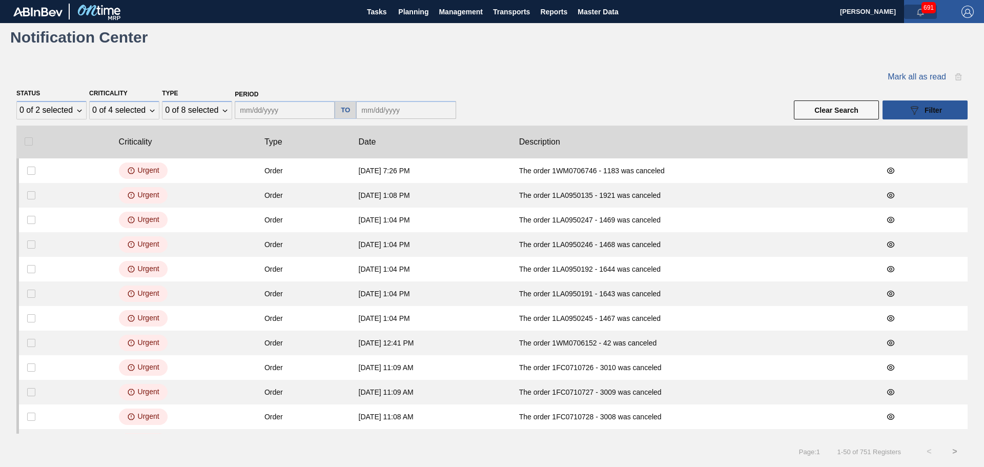
click at [918, 12] on icon "button" at bounding box center [920, 12] width 8 height 8
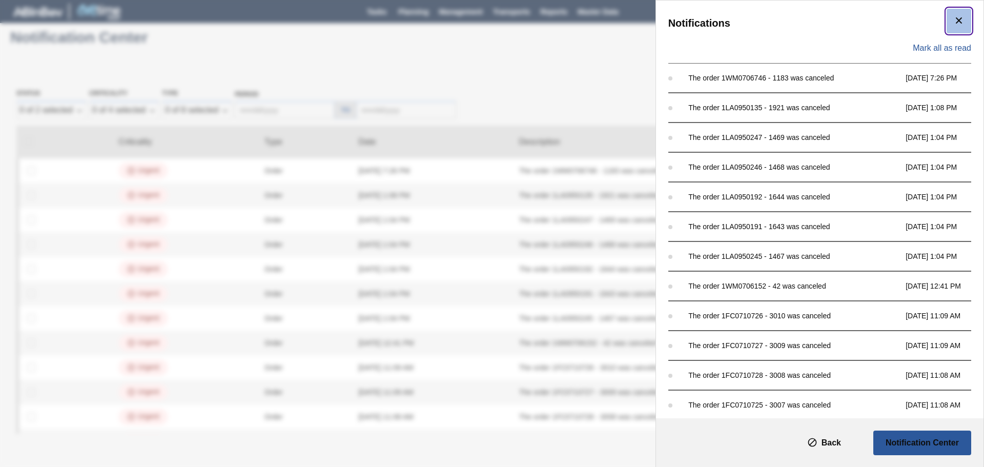
click at [954, 19] on icon "botão de ícone" at bounding box center [959, 20] width 12 height 12
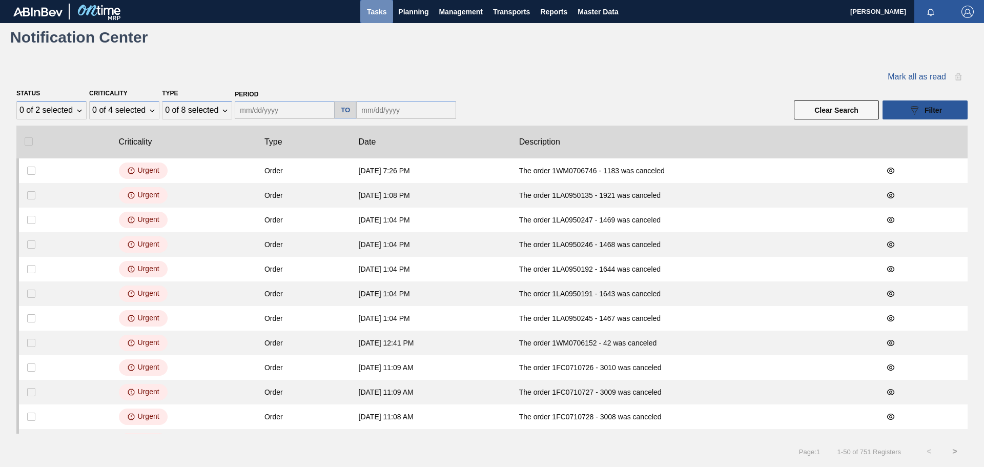
click at [370, 15] on span "Tasks" at bounding box center [376, 12] width 23 height 12
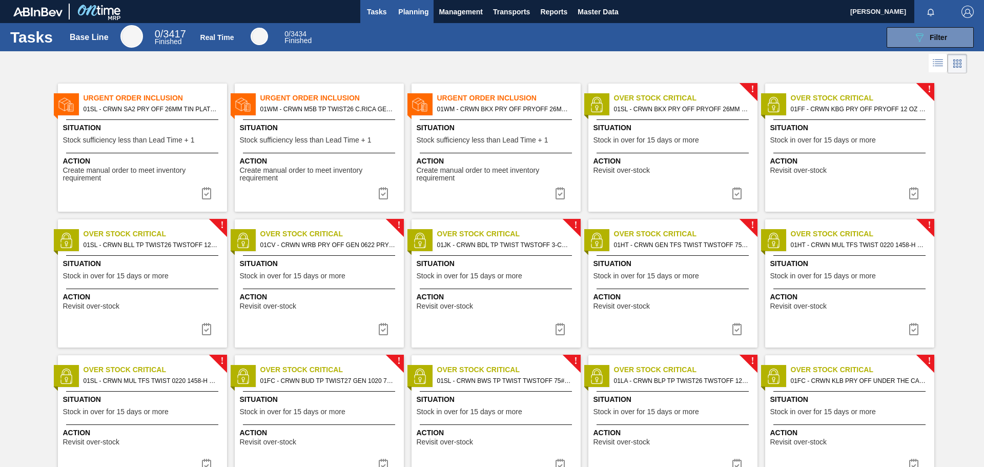
click at [415, 14] on span "Planning" at bounding box center [413, 12] width 30 height 12
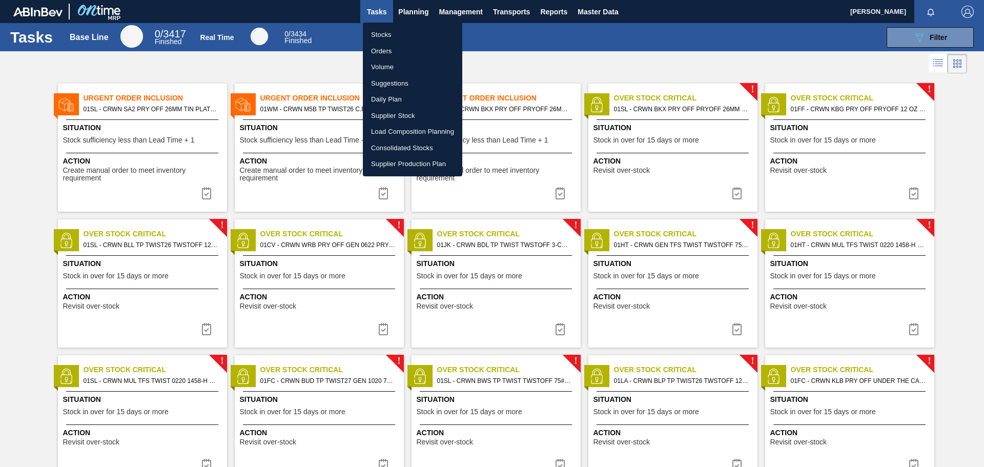
click at [409, 84] on li "Suggestions" at bounding box center [412, 83] width 99 height 16
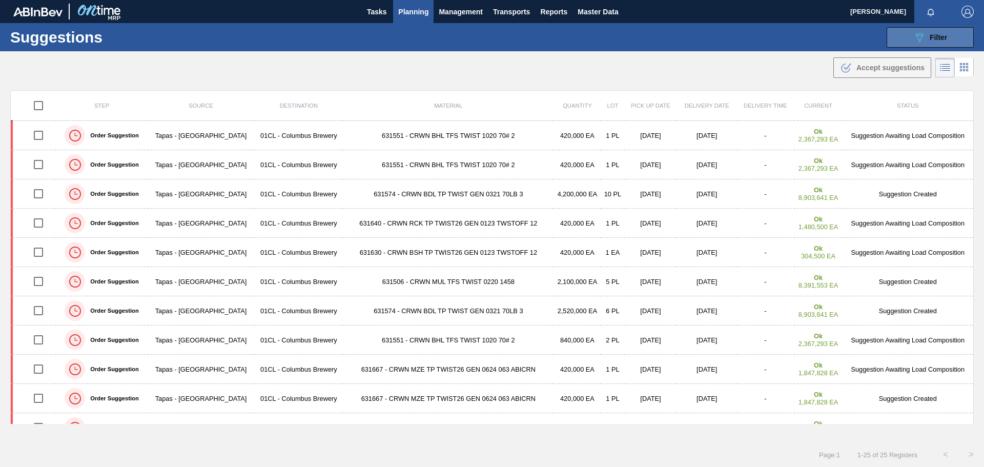
click at [938, 42] on div "089F7B8B-B2A5-4AFE-B5C0-19BA573D28AC Filter" at bounding box center [930, 37] width 34 height 12
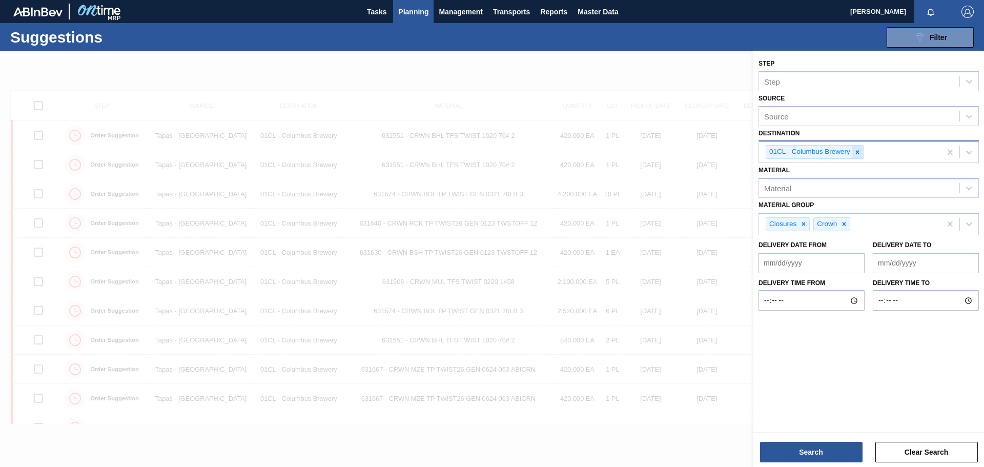
click at [861, 151] on icon at bounding box center [857, 152] width 7 height 7
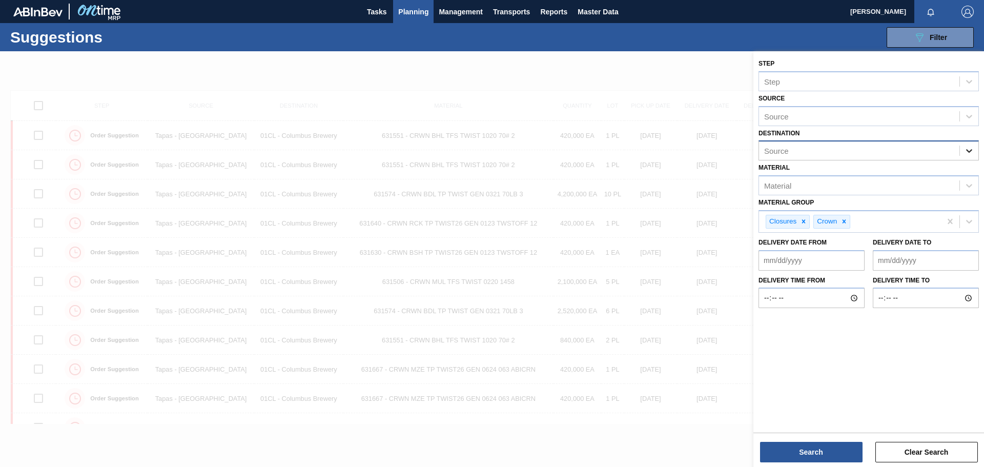
click at [967, 152] on icon at bounding box center [969, 151] width 10 height 10
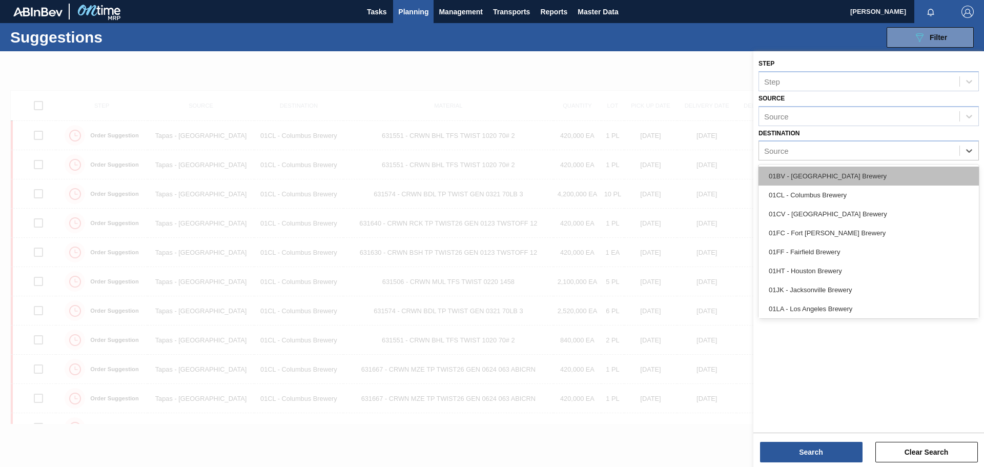
click at [863, 171] on div "01BV - [GEOGRAPHIC_DATA] Brewery" at bounding box center [869, 176] width 220 height 19
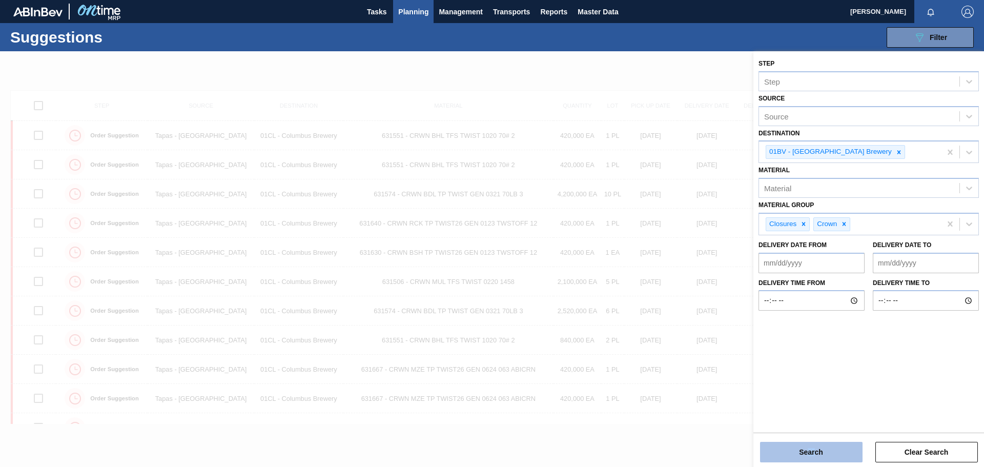
click at [809, 443] on div "Search Clear Search" at bounding box center [868, 447] width 231 height 29
click at [843, 382] on div "Step Step Source Source Destination 01BV - [GEOGRAPHIC_DATA] Brewery Material M…" at bounding box center [868, 240] width 231 height 379
click at [804, 454] on button "Search" at bounding box center [811, 452] width 103 height 21
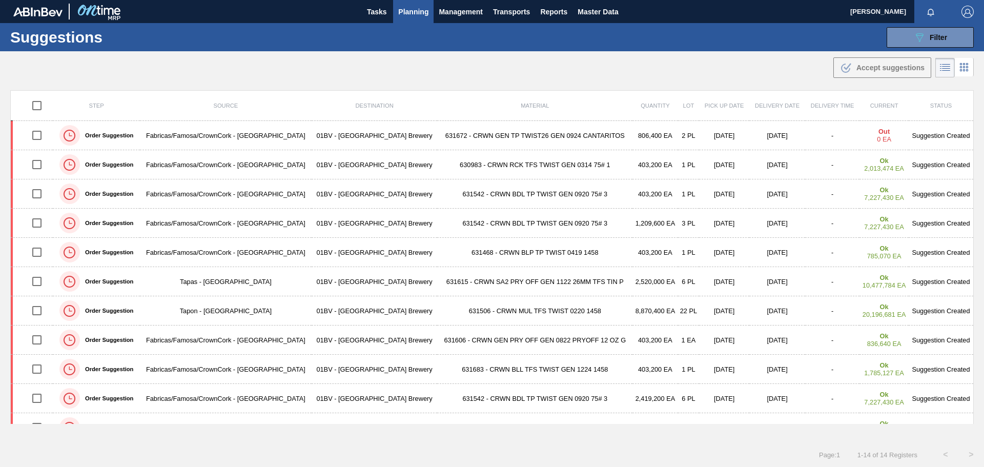
click at [414, 12] on span "Planning" at bounding box center [413, 12] width 30 height 12
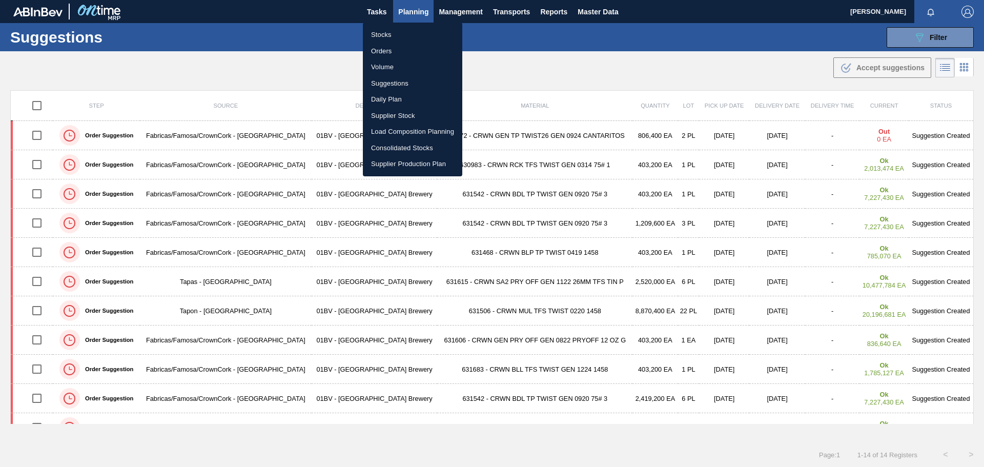
click at [528, 61] on div at bounding box center [492, 233] width 984 height 467
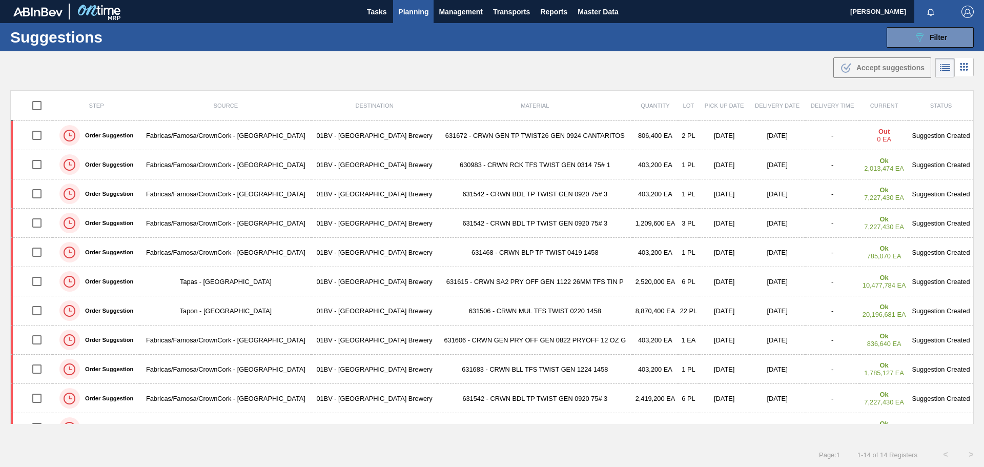
click at [410, 12] on span "Planning" at bounding box center [413, 12] width 30 height 12
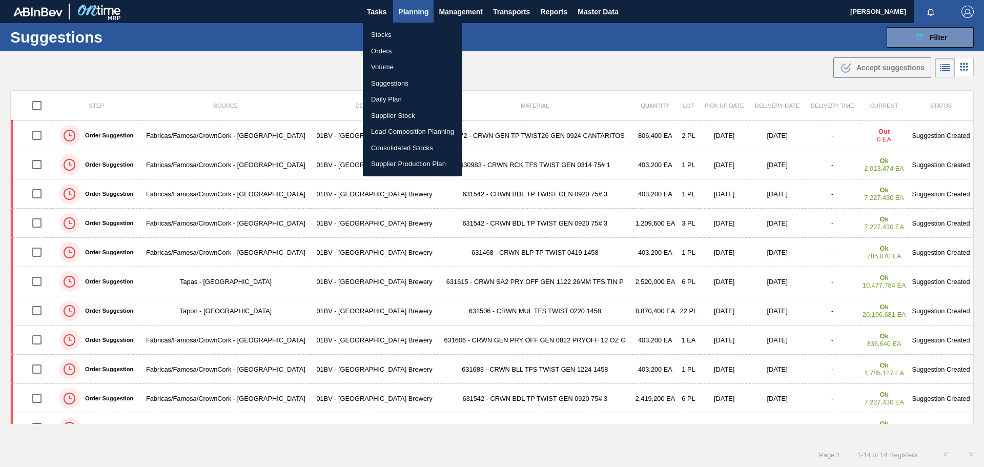
click at [390, 33] on li "Stocks" at bounding box center [412, 35] width 99 height 16
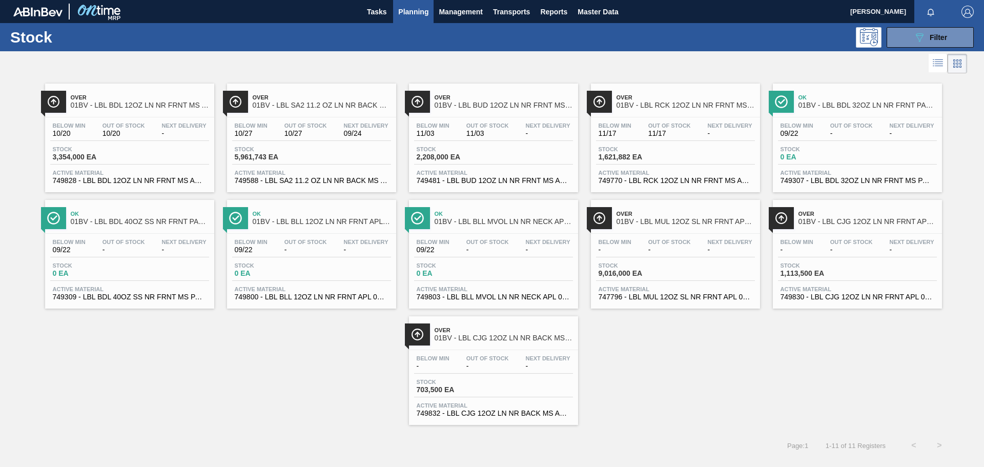
click at [418, 16] on span "Planning" at bounding box center [413, 12] width 30 height 12
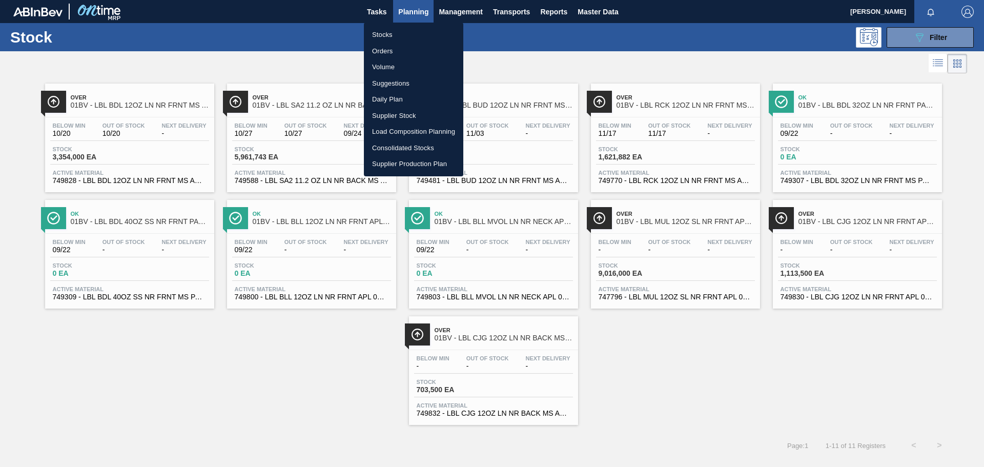
click at [403, 86] on li "Suggestions" at bounding box center [413, 83] width 99 height 16
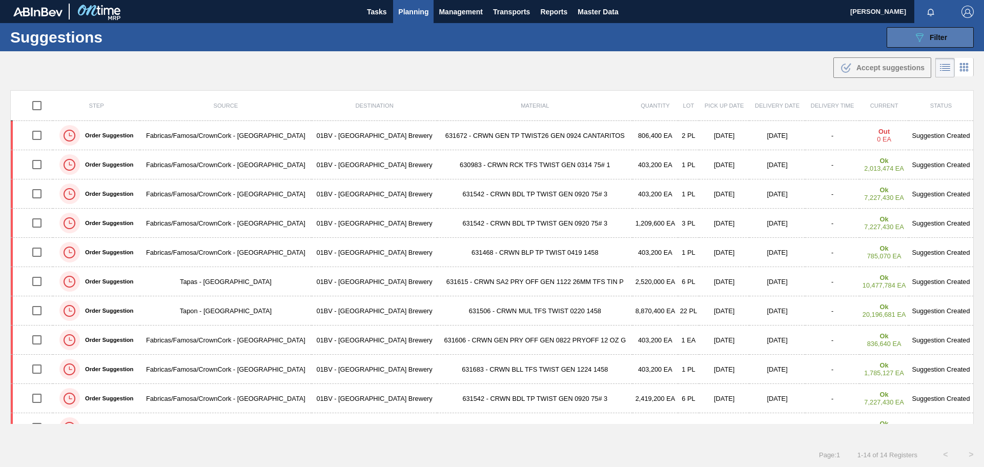
click at [912, 45] on button "089F7B8B-B2A5-4AFE-B5C0-19BA573D28AC Filter" at bounding box center [930, 37] width 87 height 21
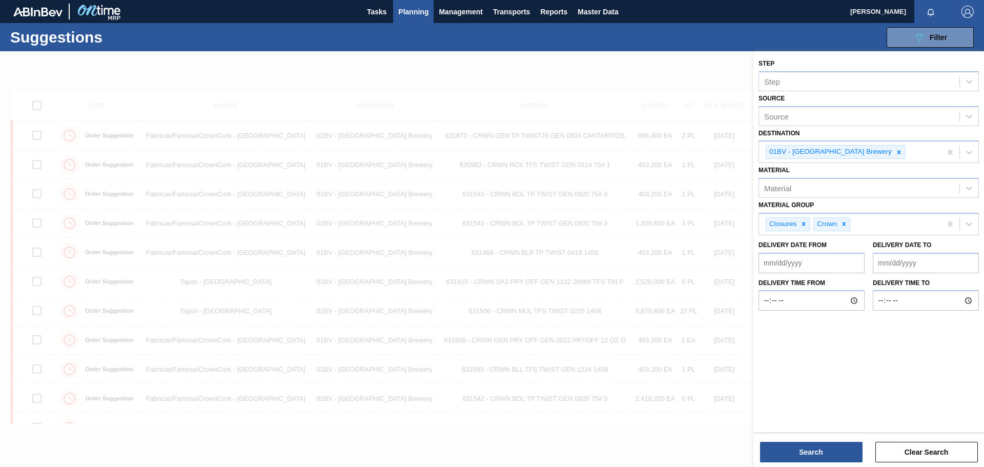
click at [629, 60] on div at bounding box center [492, 284] width 984 height 467
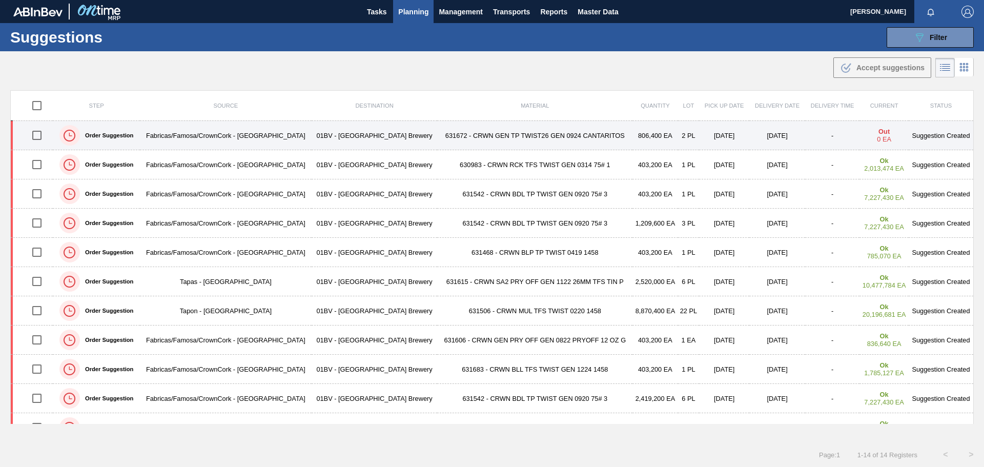
click at [594, 141] on td "631672 - CRWN GEN TP TWIST26 GEN 0924 CANTARITOS" at bounding box center [534, 135] width 195 height 29
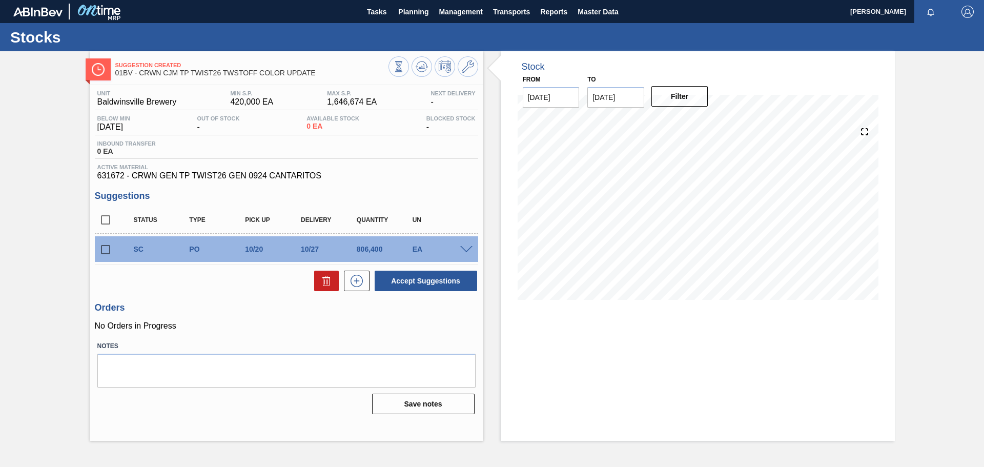
click at [627, 101] on input "[DATE]" at bounding box center [615, 97] width 57 height 21
click at [700, 122] on button "Next Month" at bounding box center [702, 121] width 7 height 7
click at [666, 172] on div "6" at bounding box center [666, 172] width 14 height 14
click at [681, 105] on button "Filter" at bounding box center [679, 96] width 57 height 21
click at [620, 92] on input "[DATE]" at bounding box center [615, 97] width 57 height 21
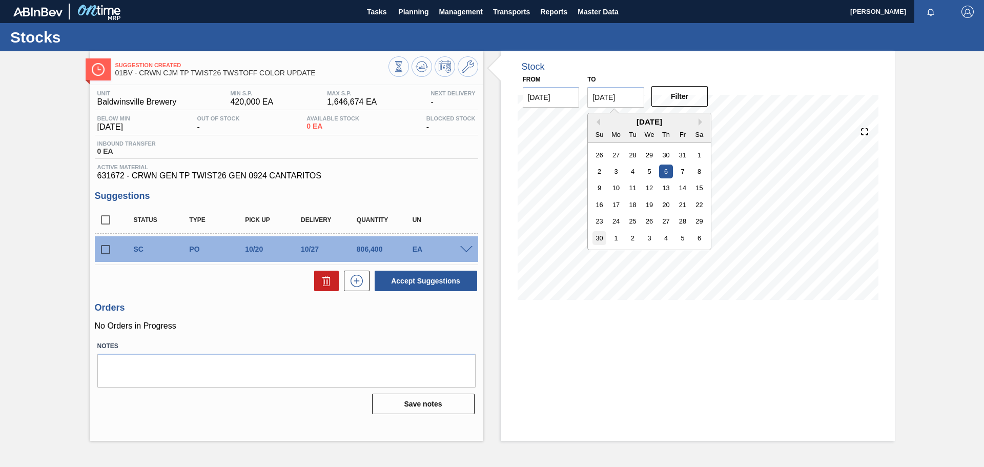
click at [603, 239] on div "30" at bounding box center [599, 238] width 14 height 14
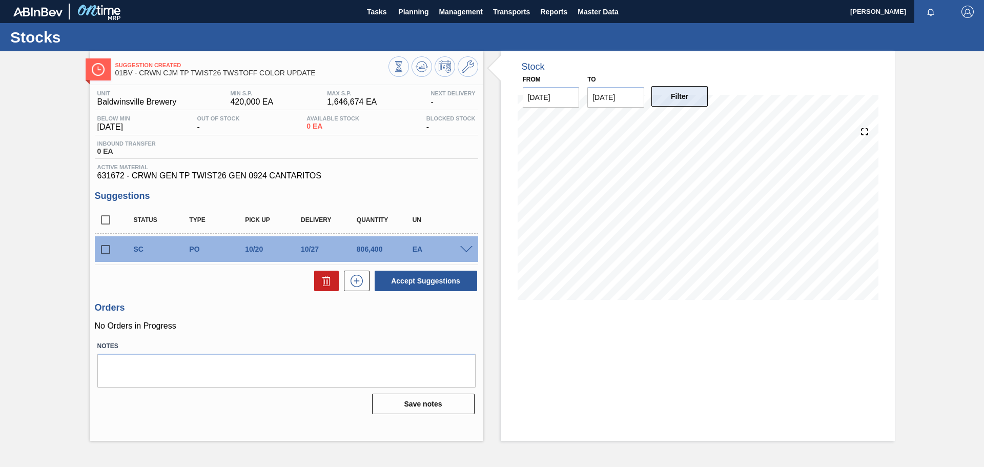
click at [680, 100] on button "Filter" at bounding box center [679, 96] width 57 height 21
click at [422, 9] on span "Planning" at bounding box center [413, 12] width 30 height 12
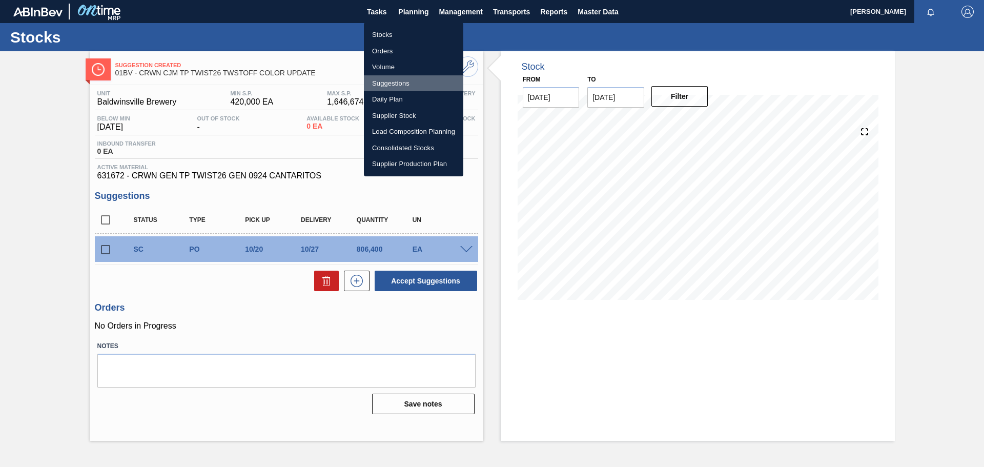
click at [399, 85] on li "Suggestions" at bounding box center [413, 83] width 99 height 16
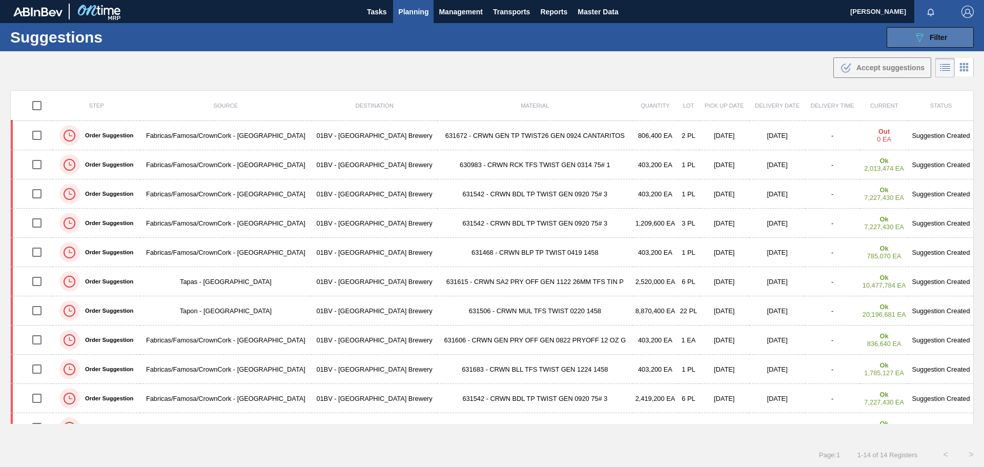
click at [891, 38] on button "089F7B8B-B2A5-4AFE-B5C0-19BA573D28AC Filter" at bounding box center [930, 37] width 87 height 21
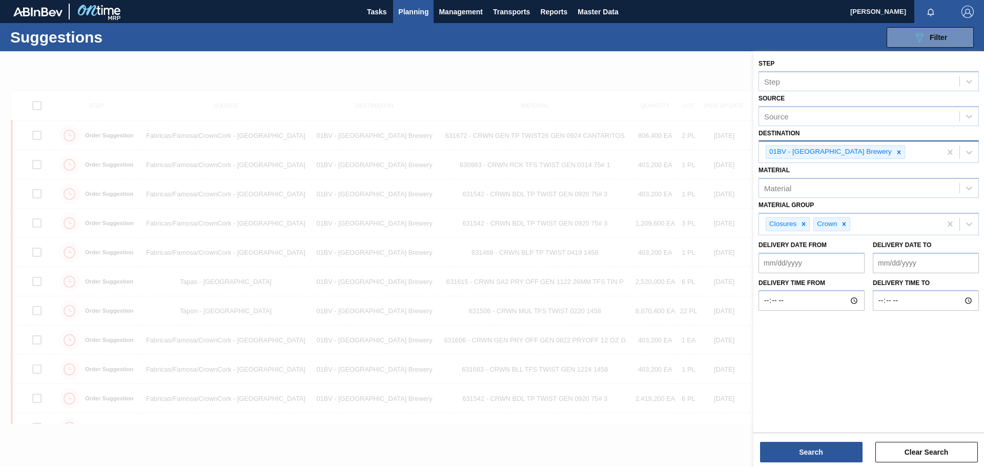
drag, startPoint x: 870, startPoint y: 151, endPoint x: 886, endPoint y: 154, distance: 16.3
click at [893, 151] on div at bounding box center [898, 152] width 11 height 13
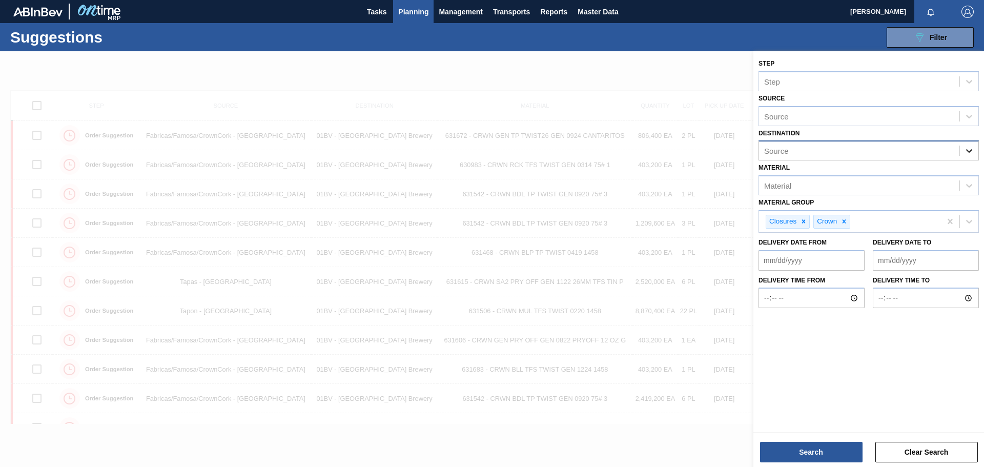
click at [967, 150] on icon at bounding box center [969, 152] width 6 height 4
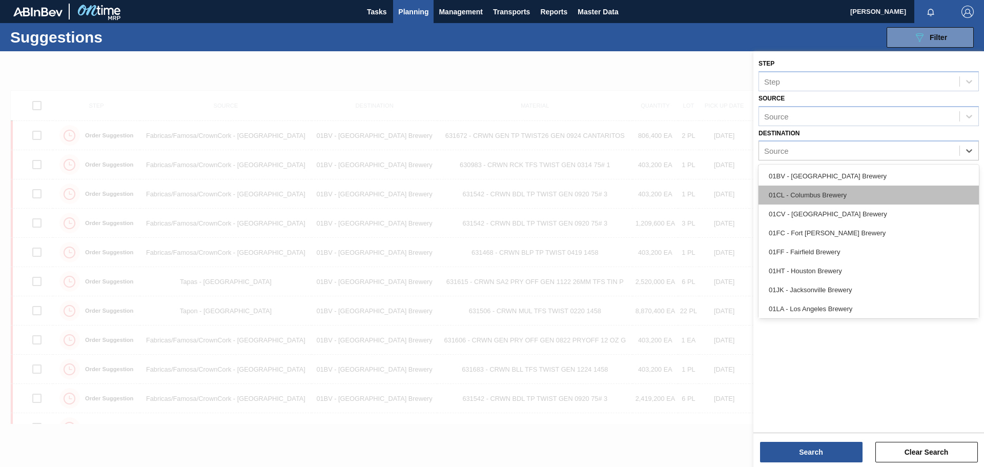
click at [827, 194] on div "01CL - Columbus Brewery" at bounding box center [869, 195] width 220 height 19
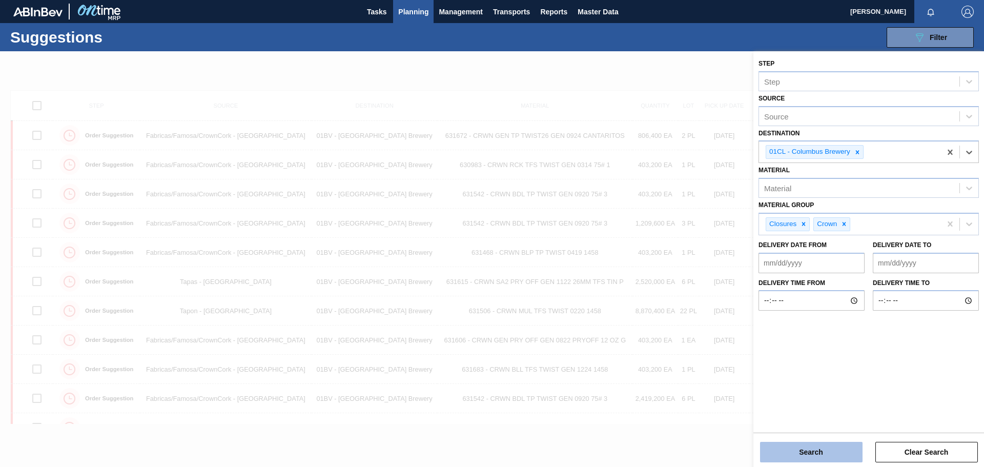
click at [826, 449] on button "Search" at bounding box center [811, 452] width 103 height 21
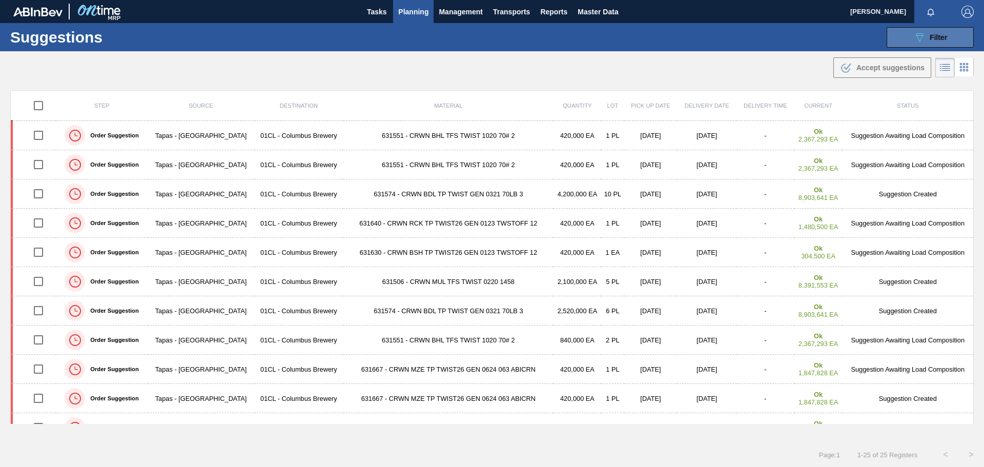
click at [905, 38] on button "089F7B8B-B2A5-4AFE-B5C0-19BA573D28AC Filter" at bounding box center [930, 37] width 87 height 21
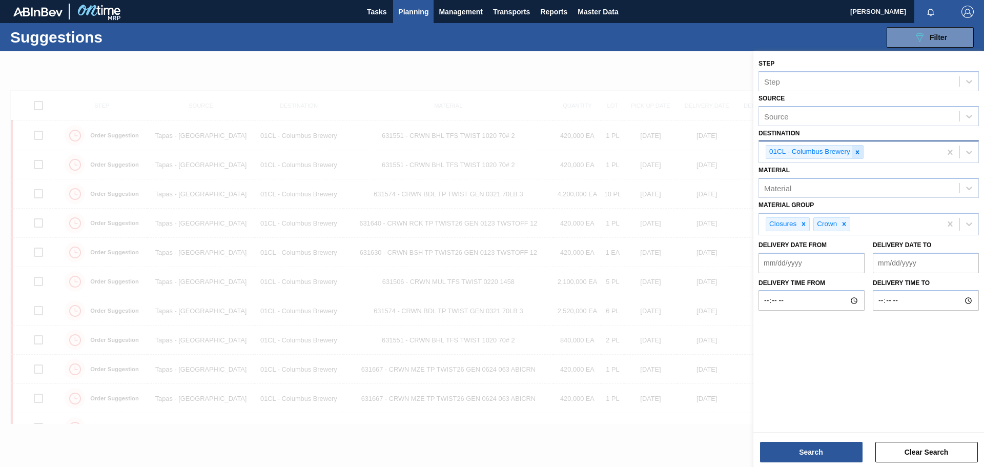
click at [856, 152] on icon at bounding box center [857, 152] width 7 height 7
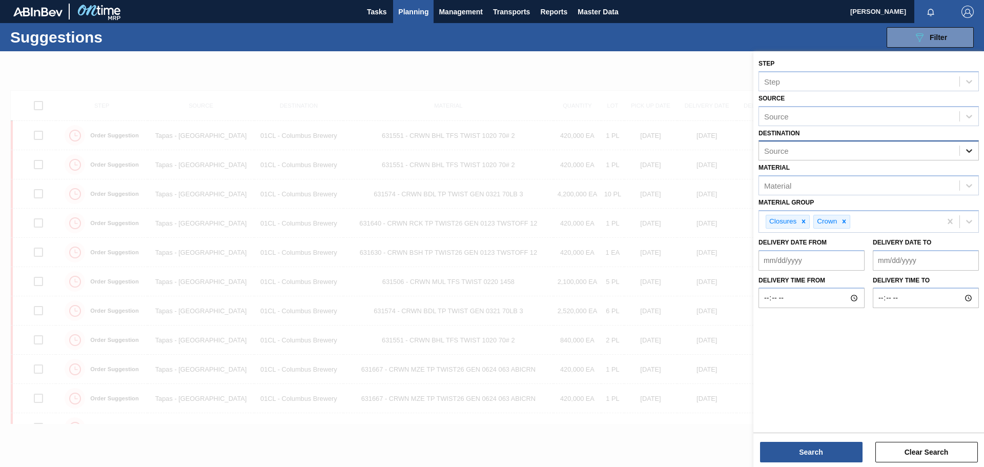
click at [963, 152] on div at bounding box center [969, 150] width 18 height 18
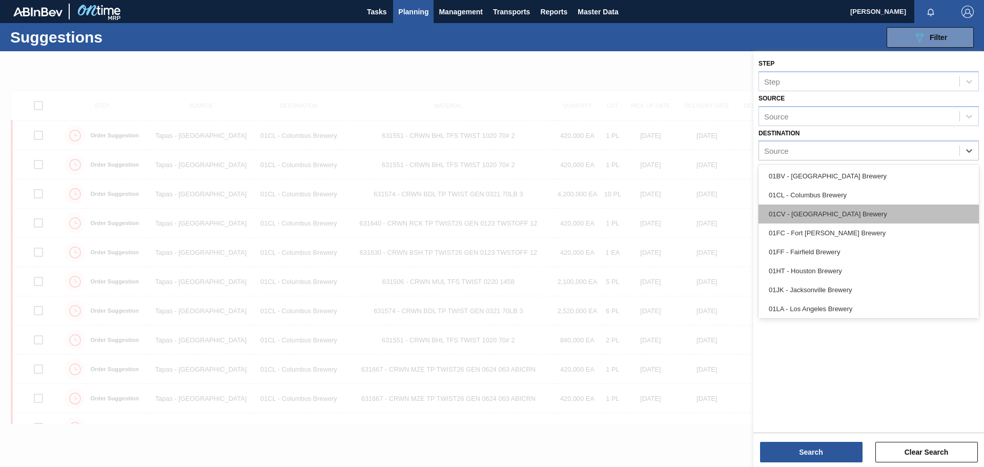
click at [865, 214] on div "01CV - [GEOGRAPHIC_DATA] Brewery" at bounding box center [869, 213] width 220 height 19
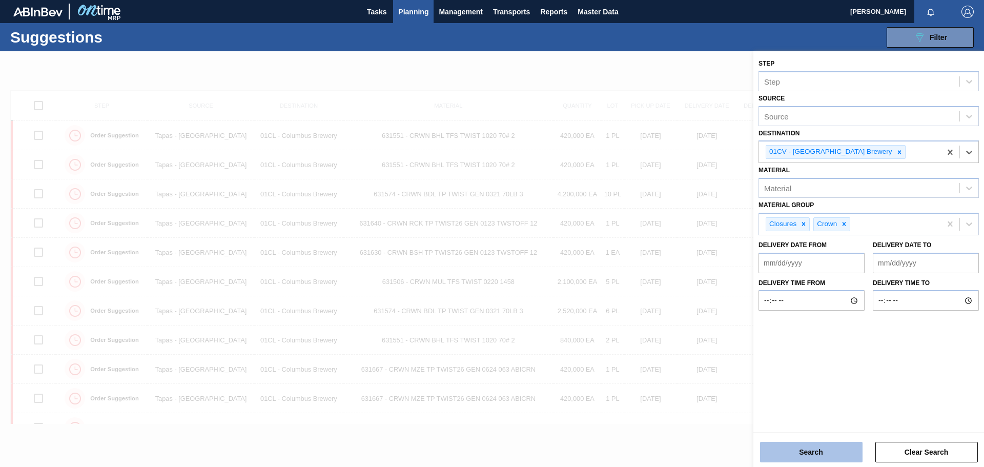
click at [819, 454] on button "Search" at bounding box center [811, 452] width 103 height 21
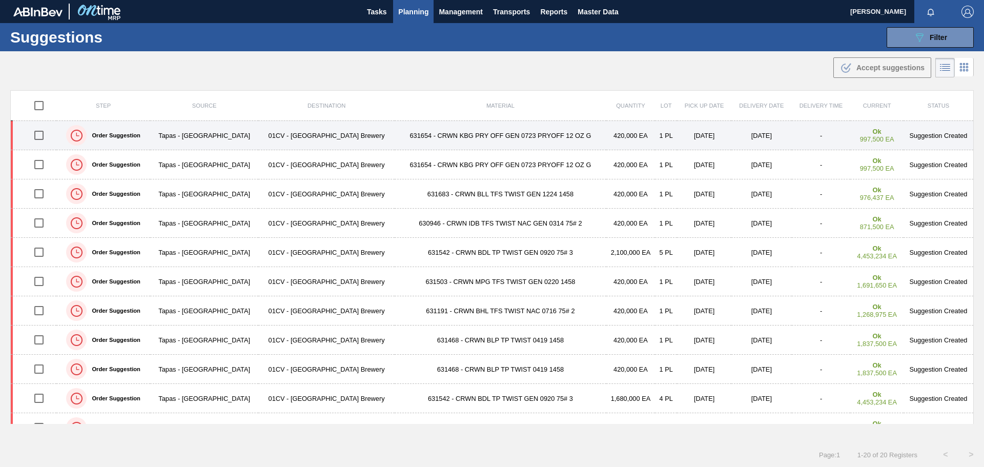
click at [550, 133] on td "631654 - CRWN KBG PRY OFF GEN 0723 PRYOFF 12 OZ G" at bounding box center [501, 135] width 212 height 29
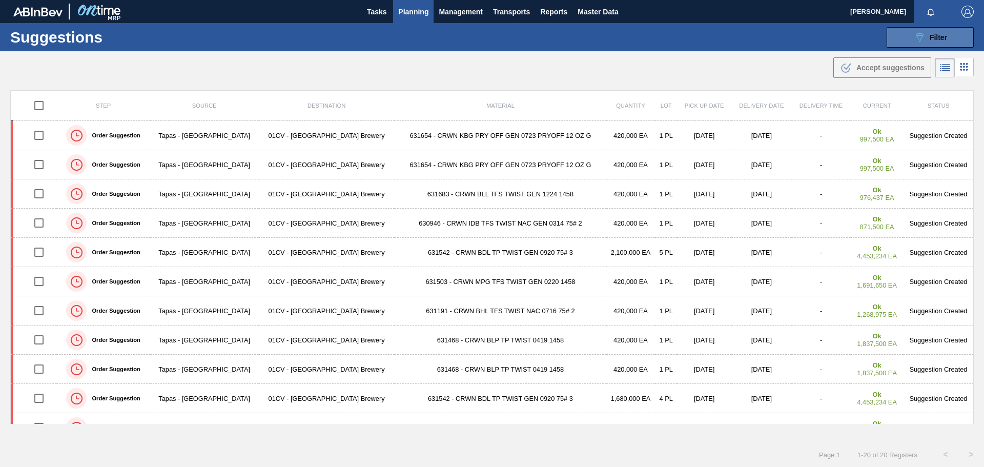
click at [922, 37] on icon "089F7B8B-B2A5-4AFE-B5C0-19BA573D28AC" at bounding box center [919, 37] width 12 height 12
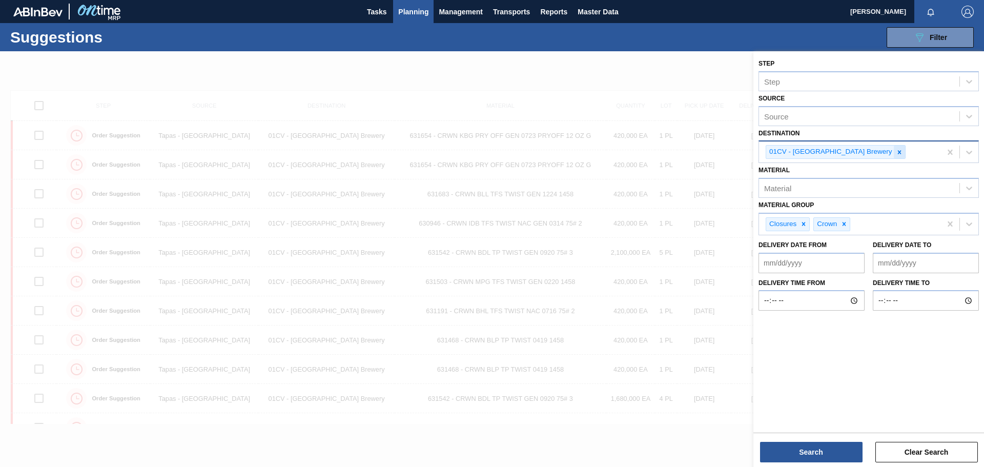
click at [894, 155] on div at bounding box center [899, 152] width 11 height 13
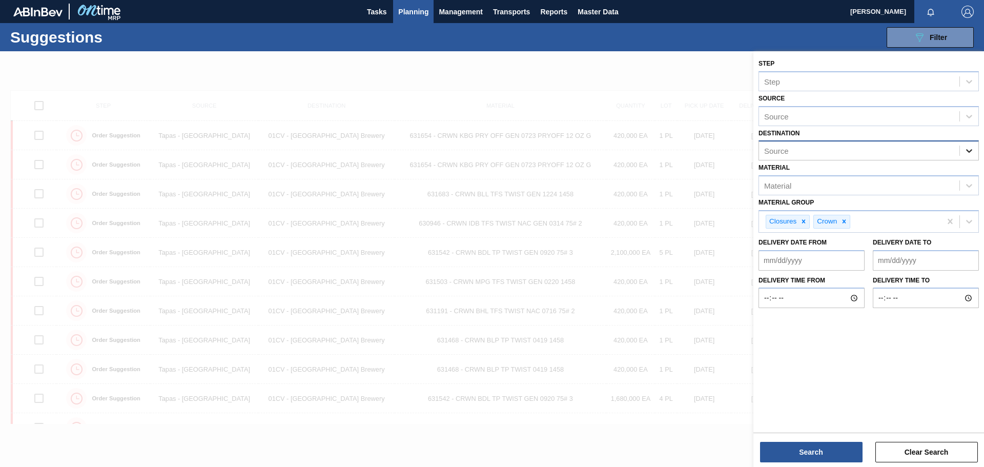
click at [968, 151] on icon at bounding box center [969, 152] width 6 height 4
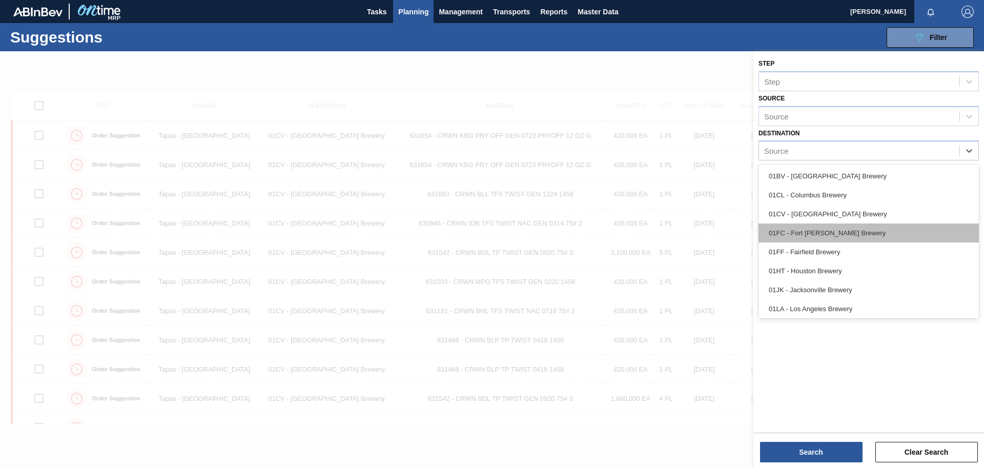
click at [849, 227] on div "01FC - Fort [PERSON_NAME] Brewery" at bounding box center [869, 232] width 220 height 19
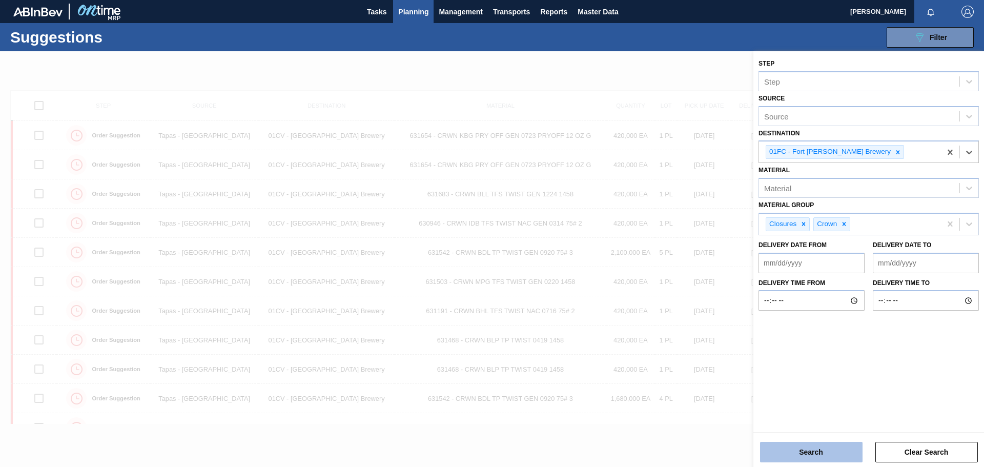
click at [831, 453] on button "Search" at bounding box center [811, 452] width 103 height 21
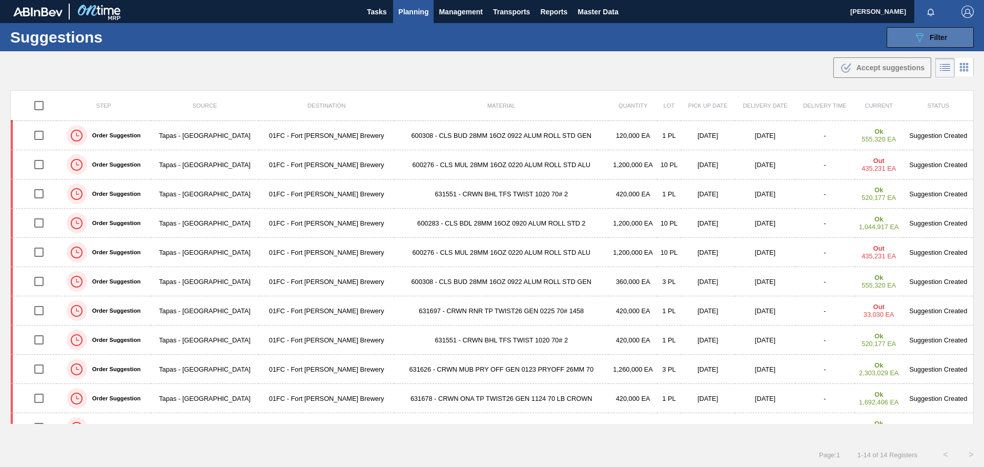
click at [933, 38] on span "Filter" at bounding box center [938, 37] width 17 height 8
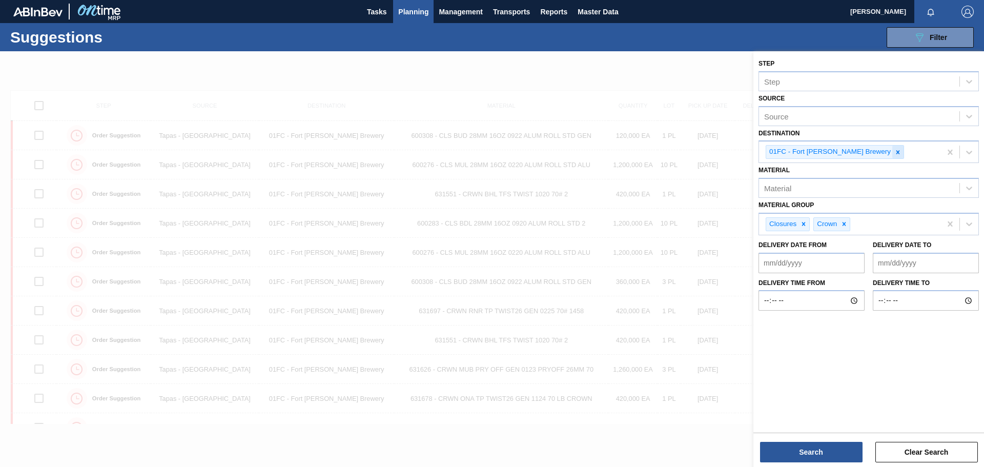
click at [896, 153] on icon at bounding box center [898, 152] width 4 height 4
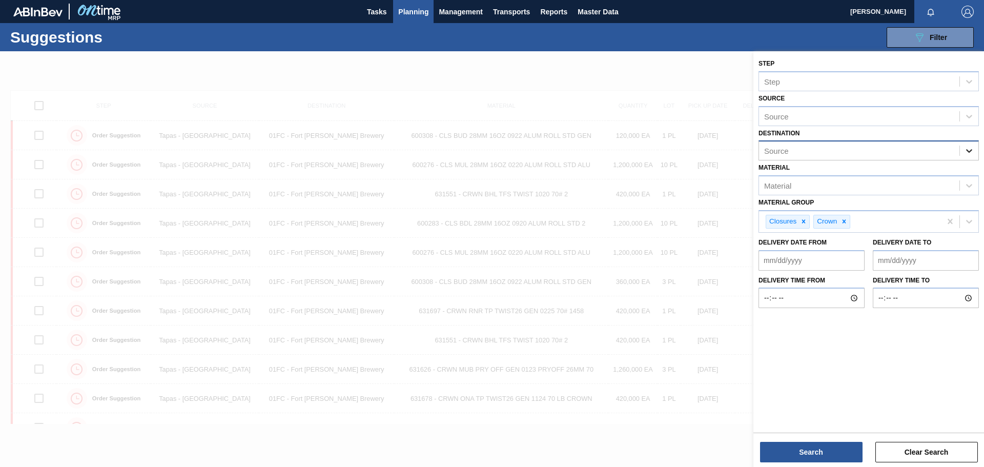
click at [967, 154] on icon at bounding box center [969, 151] width 10 height 10
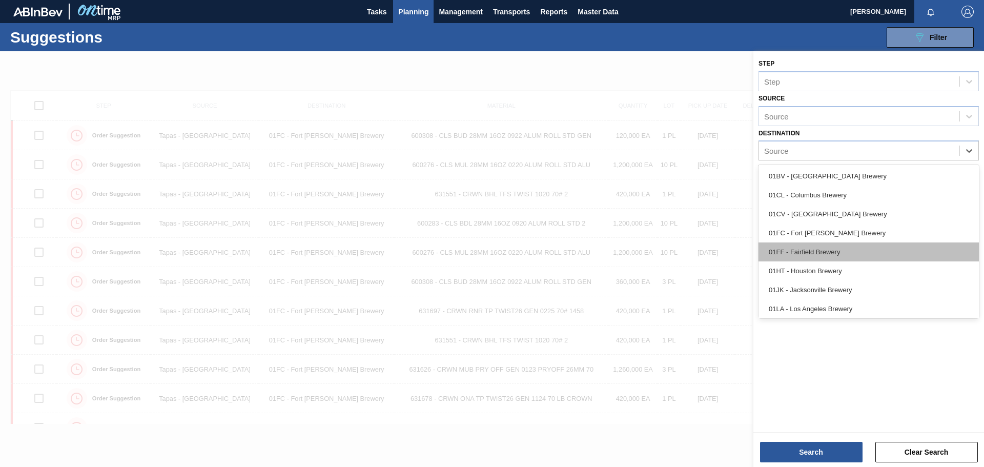
click at [862, 253] on div "01FF - Fairfield Brewery" at bounding box center [869, 251] width 220 height 19
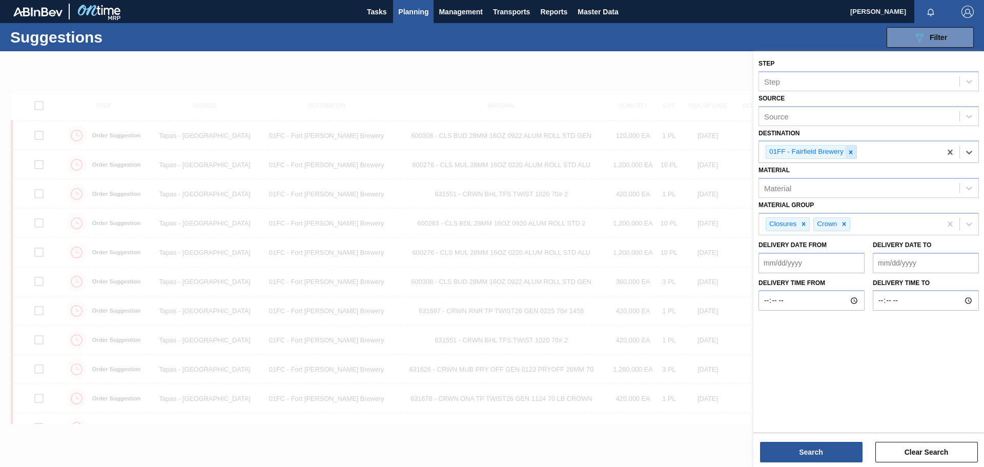
click at [855, 155] on div at bounding box center [850, 152] width 11 height 13
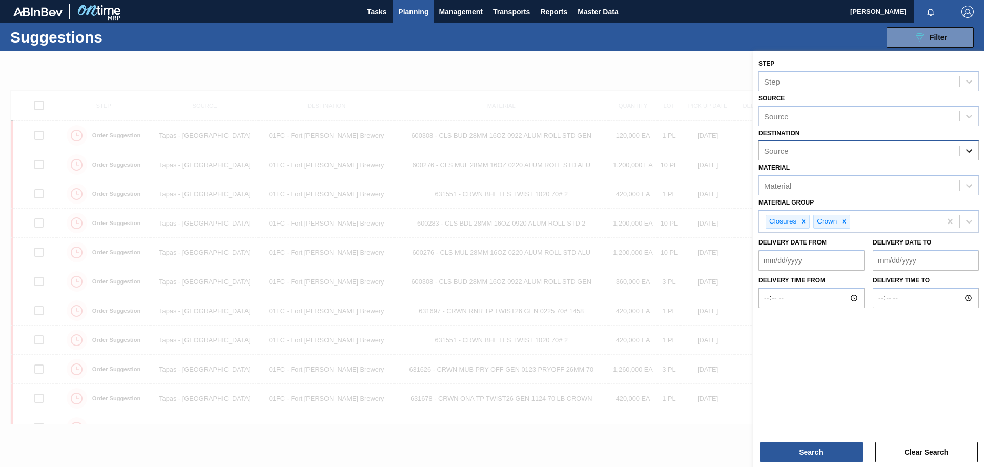
click at [963, 153] on div at bounding box center [969, 150] width 18 height 18
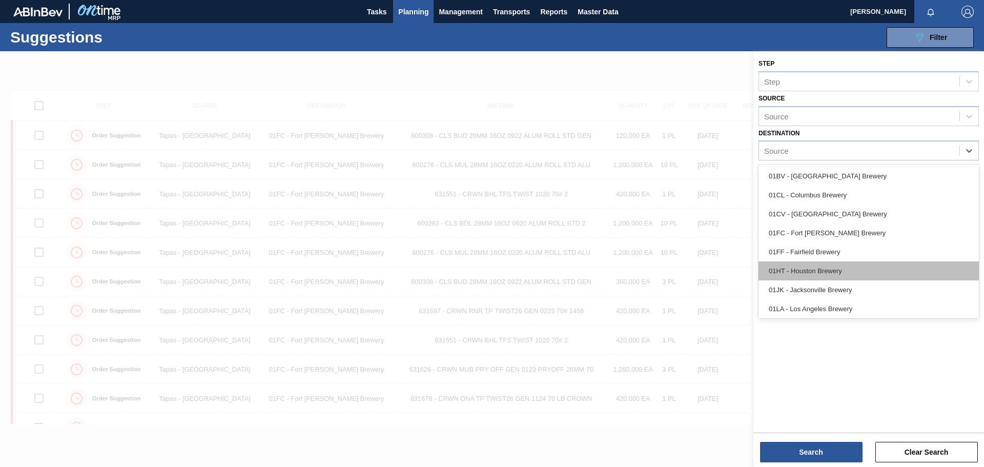
click at [851, 265] on div "01HT - Houston Brewery" at bounding box center [869, 270] width 220 height 19
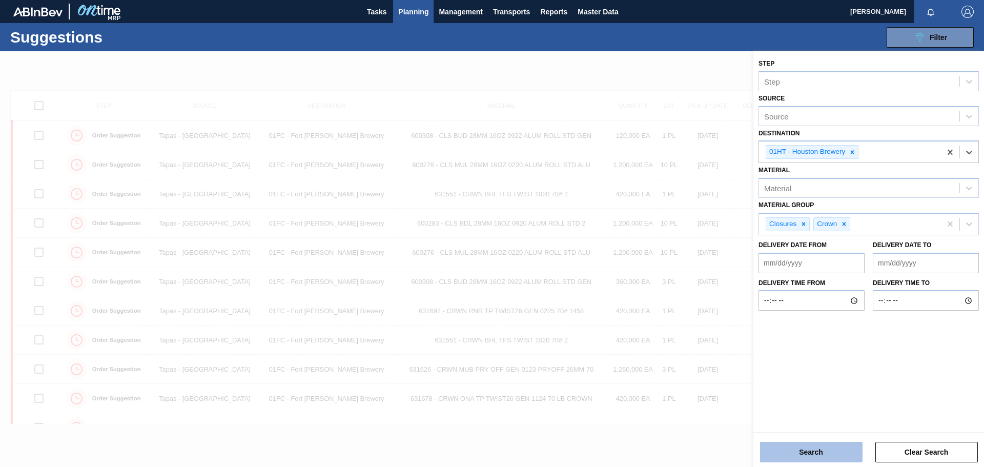
click at [830, 448] on button "Search" at bounding box center [811, 452] width 103 height 21
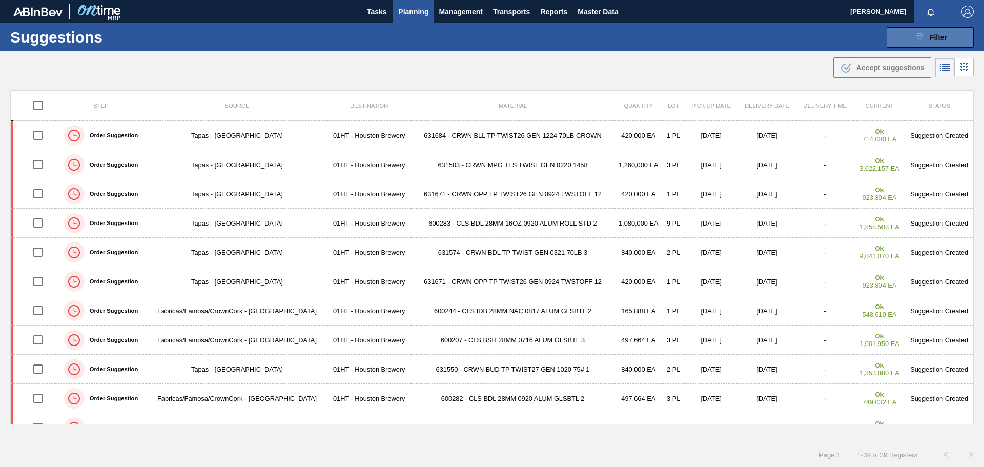
click at [920, 40] on icon "089F7B8B-B2A5-4AFE-B5C0-19BA573D28AC" at bounding box center [919, 37] width 12 height 12
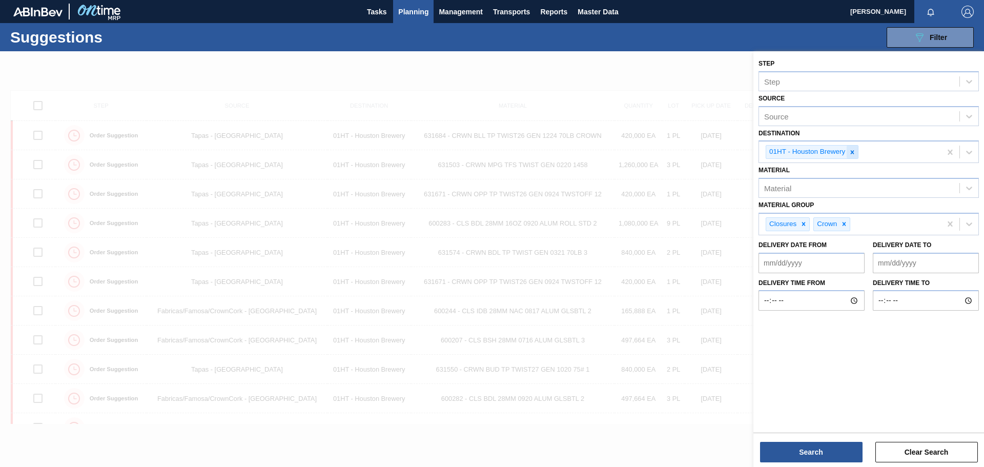
click at [850, 153] on icon at bounding box center [852, 152] width 7 height 7
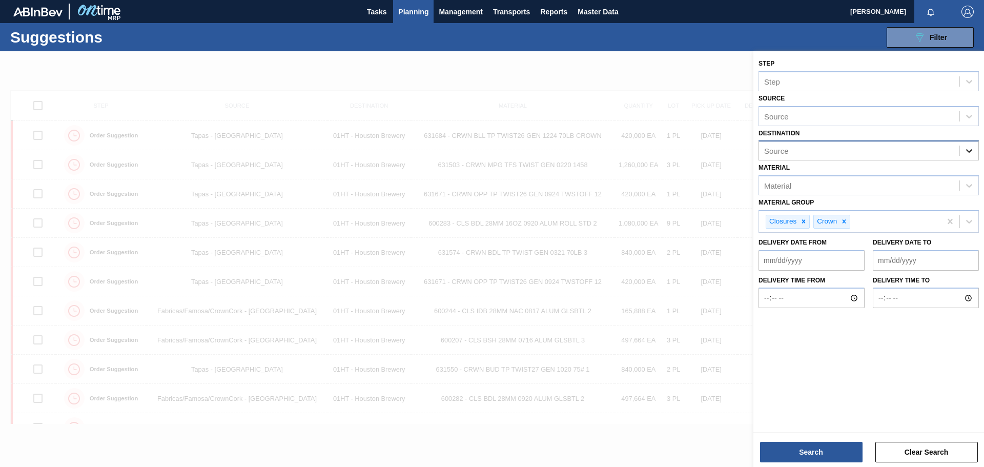
click at [963, 152] on div at bounding box center [969, 150] width 18 height 18
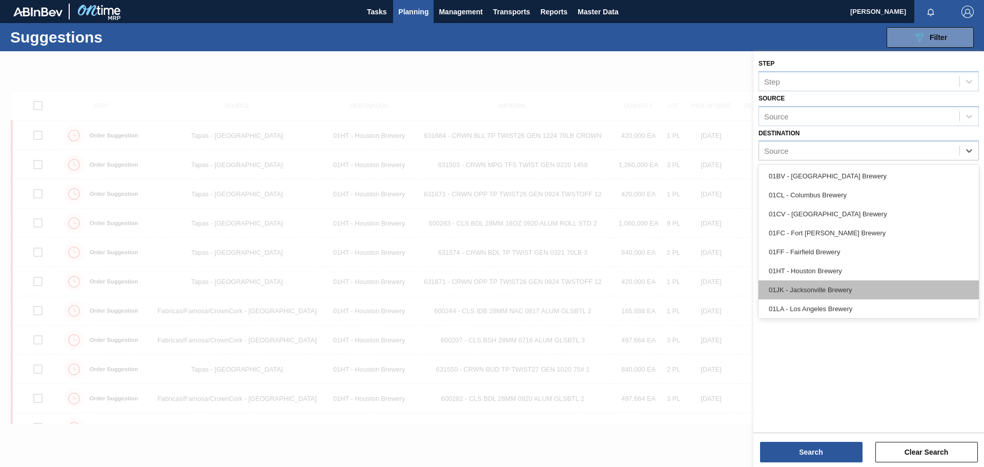
click at [837, 286] on div "01JK - Jacksonville Brewery" at bounding box center [869, 289] width 220 height 19
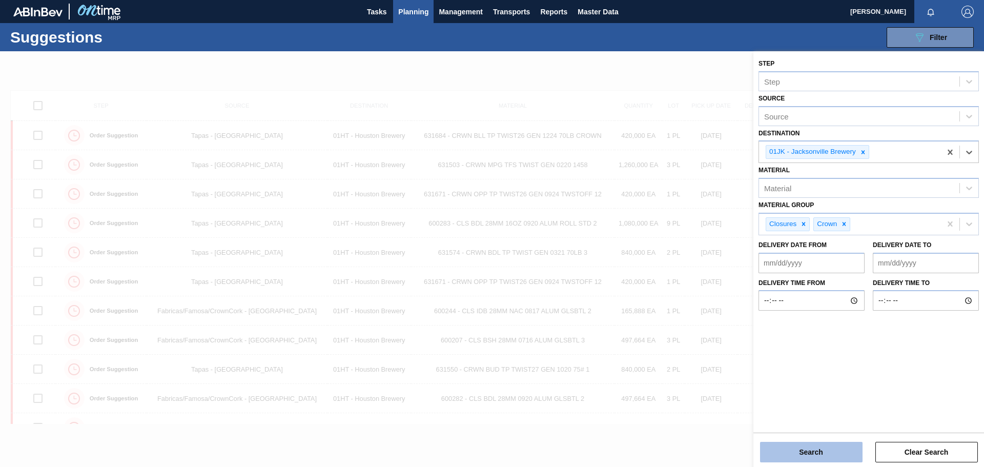
click at [823, 460] on button "Search" at bounding box center [811, 452] width 103 height 21
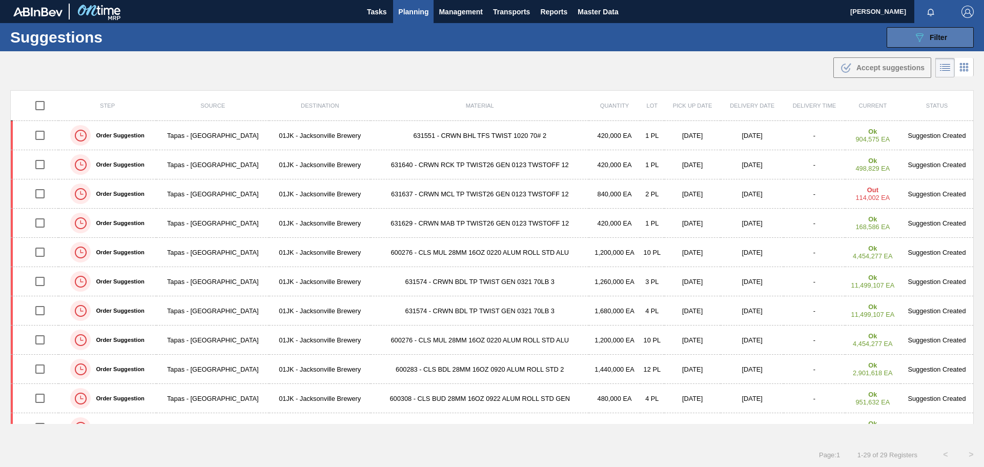
click at [909, 33] on button "089F7B8B-B2A5-4AFE-B5C0-19BA573D28AC Filter" at bounding box center [930, 37] width 87 height 21
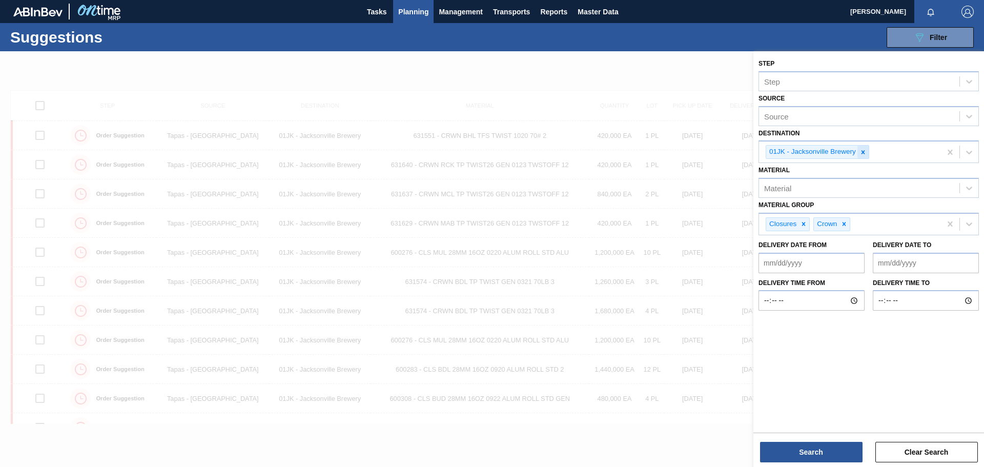
click at [862, 153] on icon at bounding box center [862, 152] width 7 height 7
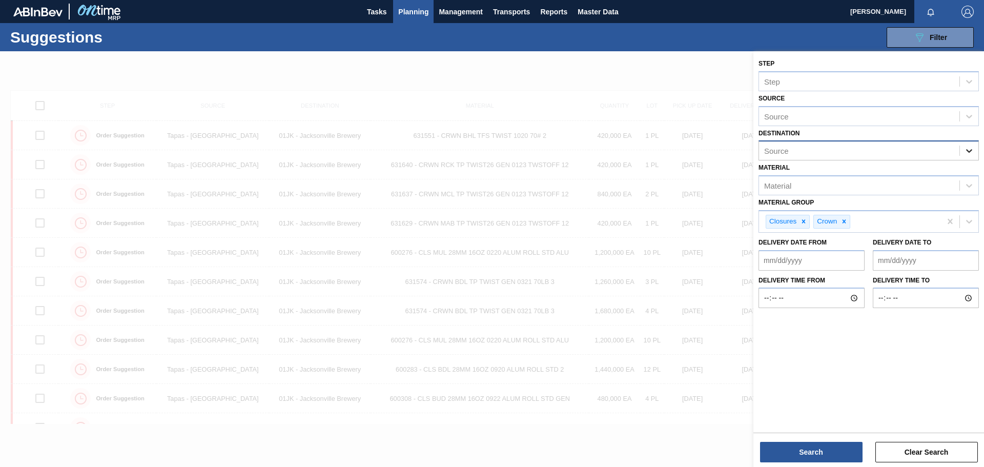
click at [964, 153] on div at bounding box center [969, 150] width 18 height 18
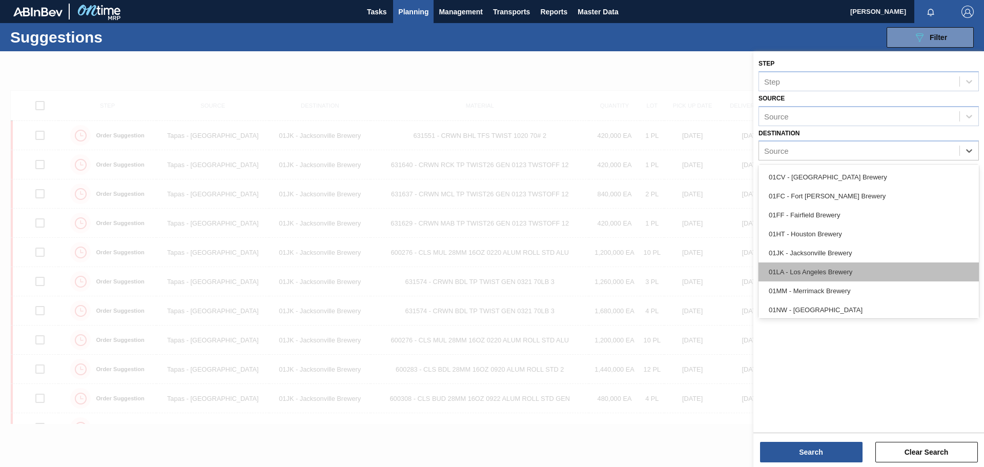
scroll to position [78, 0]
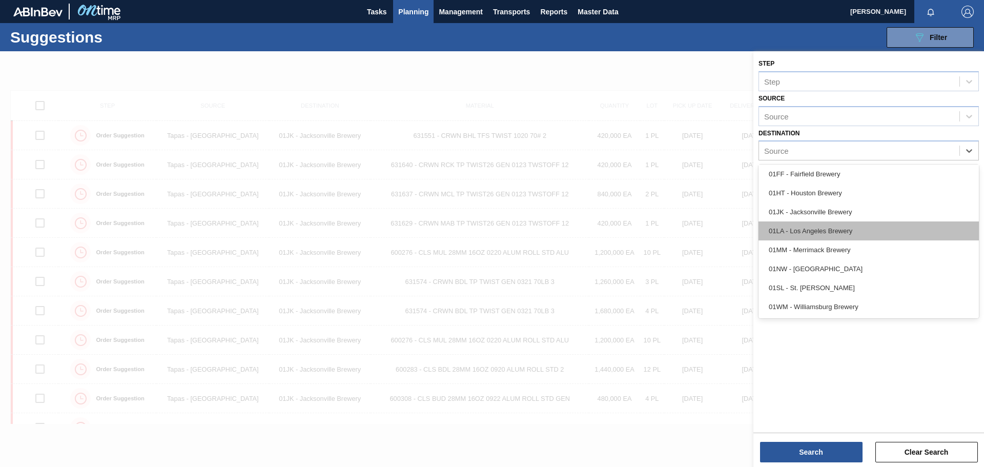
click at [839, 227] on div "01LA - Los Angeles Brewery" at bounding box center [869, 230] width 220 height 19
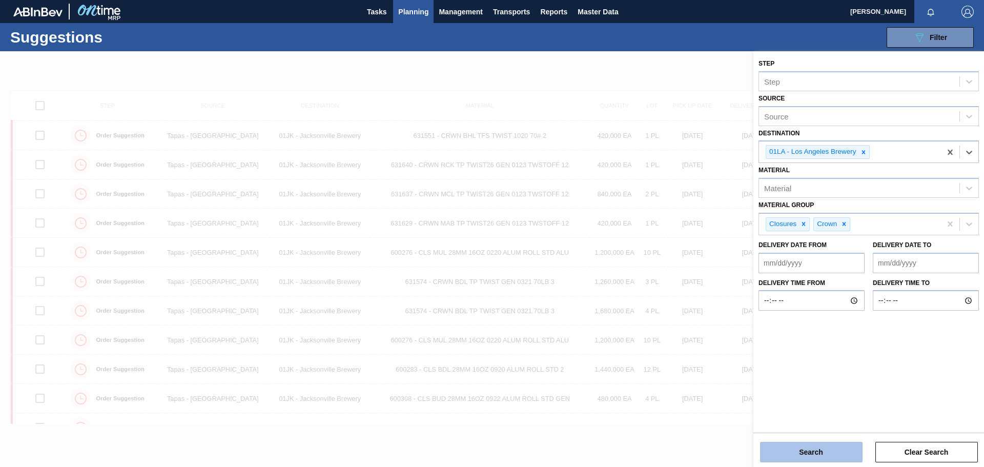
click at [823, 448] on button "Search" at bounding box center [811, 452] width 103 height 21
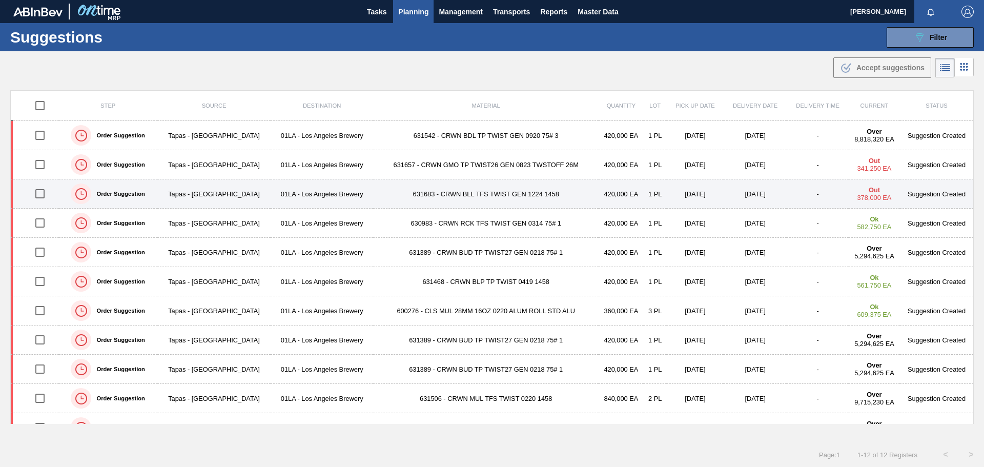
click at [516, 194] on td "631683 - CRWN BLL TFS TWIST GEN 1224 1458" at bounding box center [486, 193] width 226 height 29
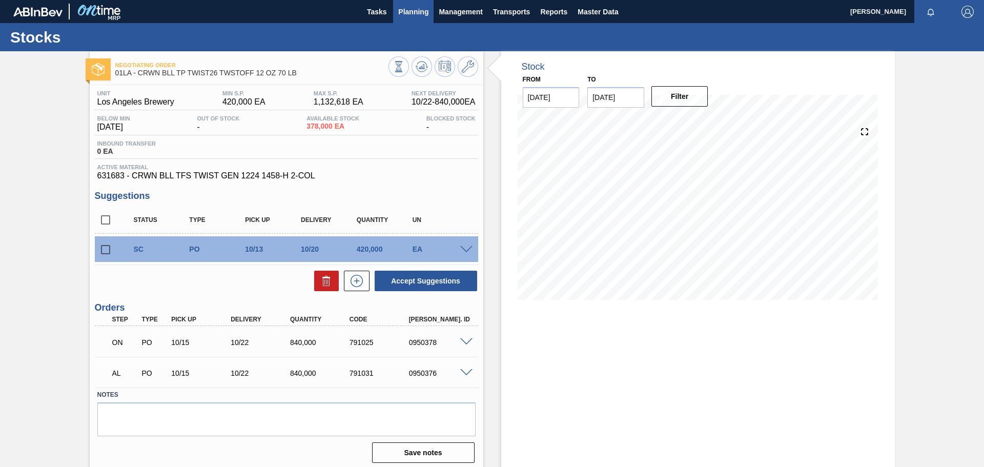
click at [408, 8] on span "Planning" at bounding box center [413, 12] width 30 height 12
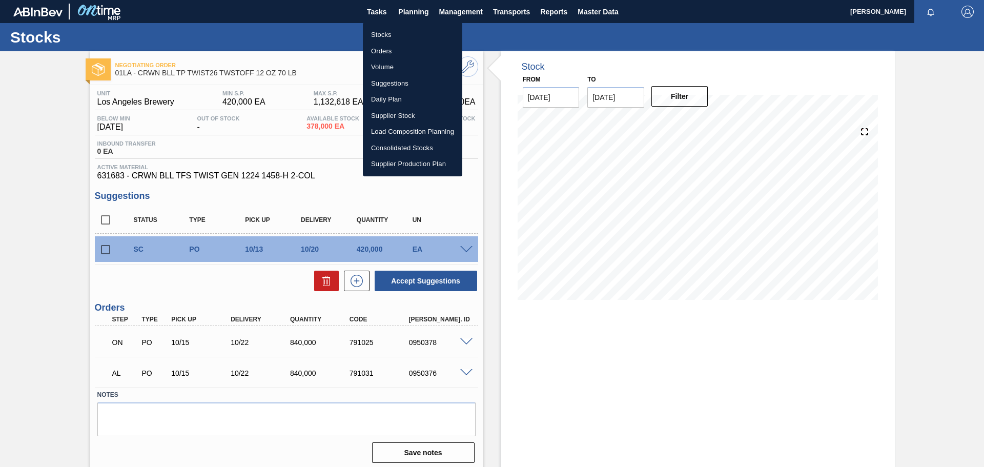
click at [491, 203] on div at bounding box center [492, 233] width 984 height 467
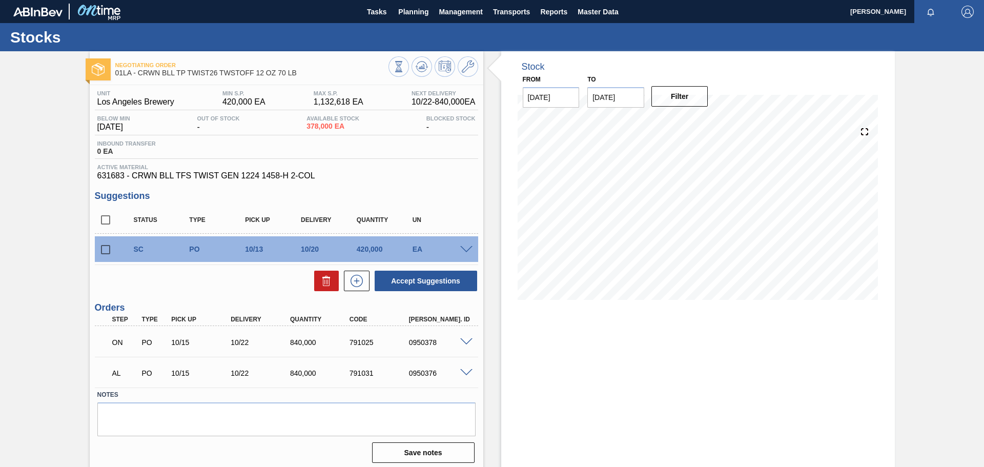
click at [489, 175] on div "Stock From [DATE] to [DATE] Filter 09/30 Stock Projection 378,000 SAP Planning …" at bounding box center [689, 261] width 412 height 420
